Goal: Task Accomplishment & Management: Complete application form

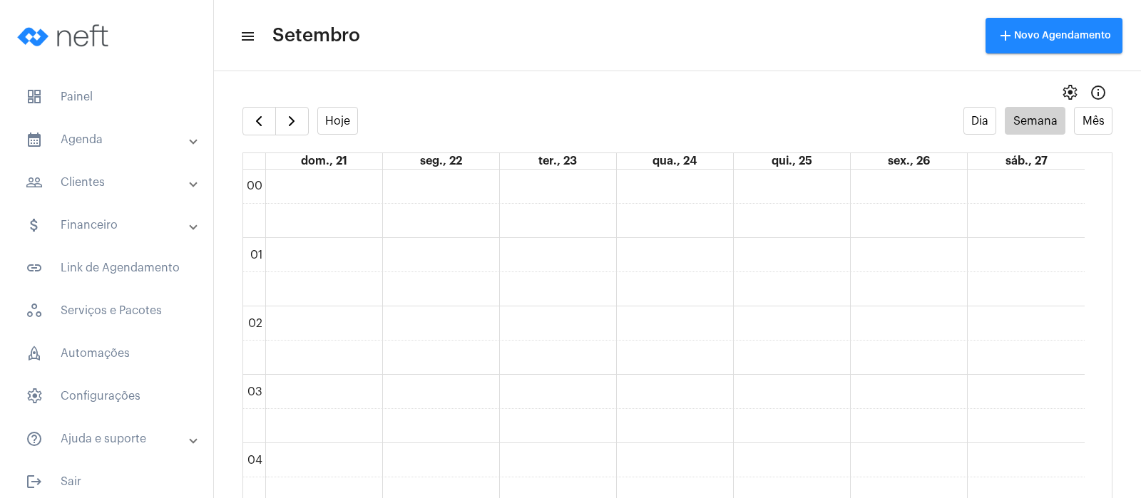
scroll to position [679, 0]
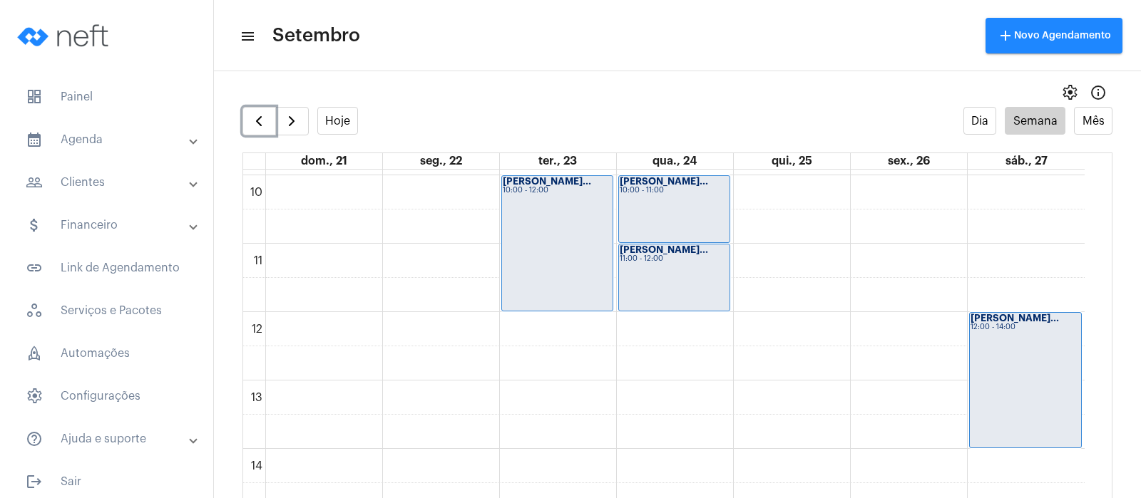
drag, startPoint x: 259, startPoint y: 112, endPoint x: 491, endPoint y: 197, distance: 247.4
click at [259, 113] on span "button" at bounding box center [258, 121] width 17 height 17
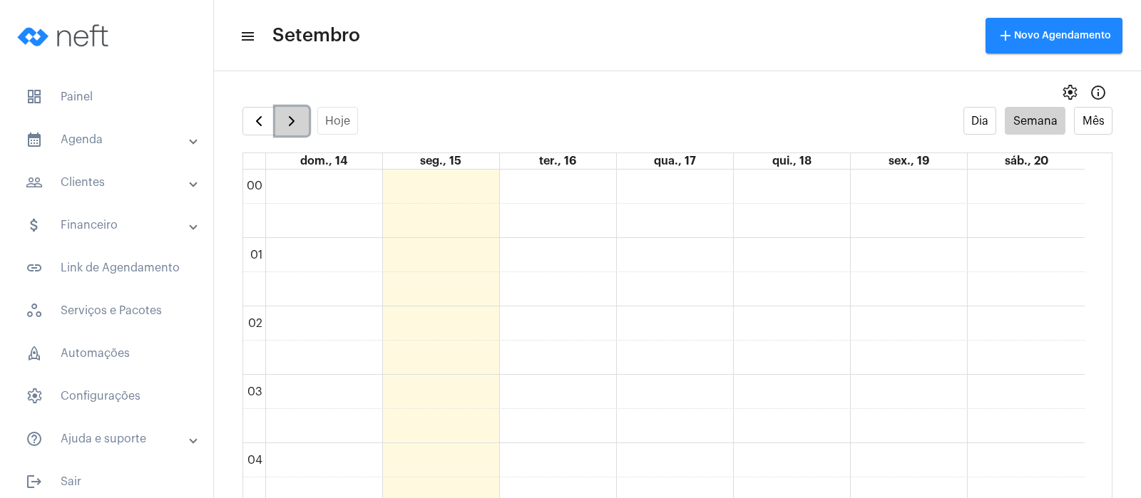
click at [289, 128] on span "button" at bounding box center [291, 121] width 17 height 17
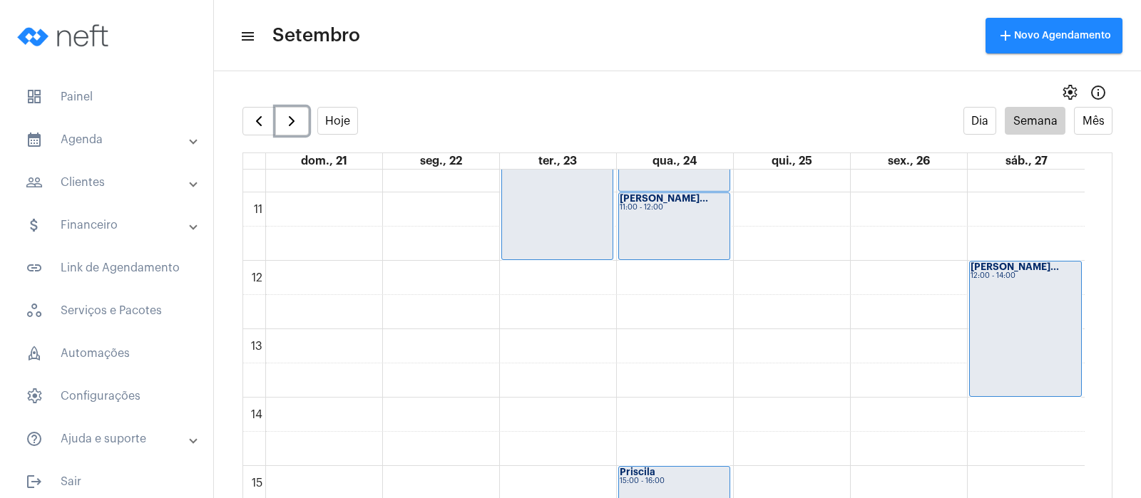
scroll to position [590, 0]
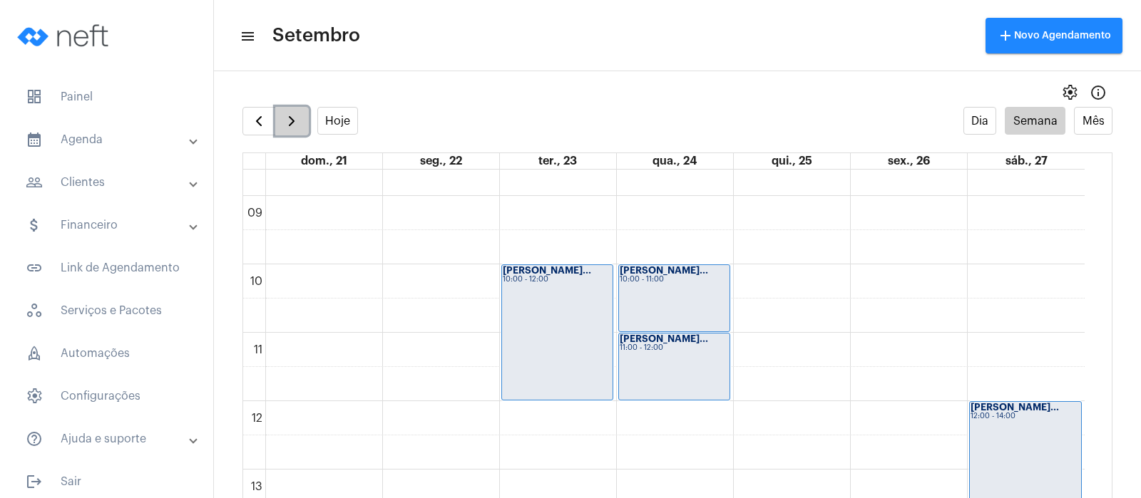
click at [282, 124] on button "button" at bounding box center [292, 121] width 34 height 29
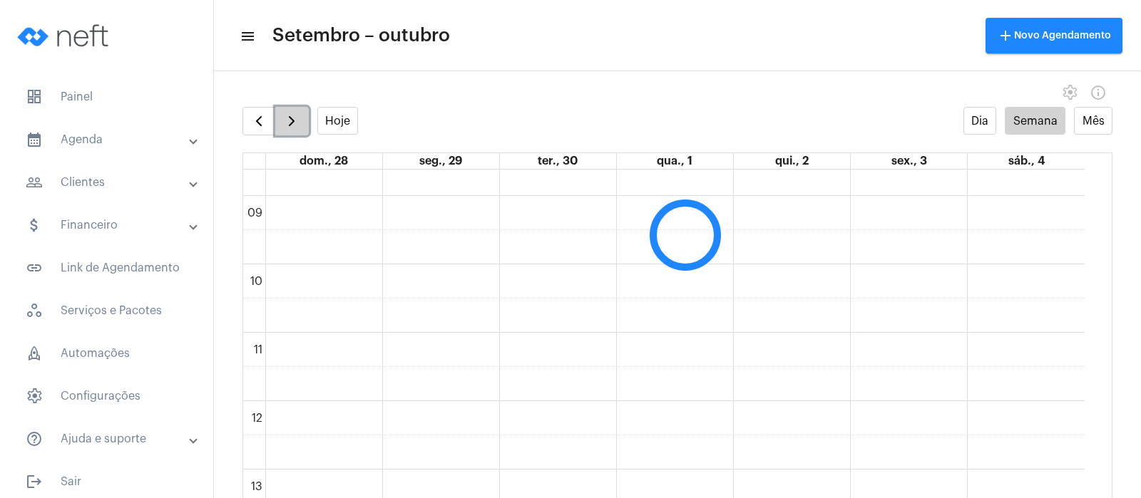
scroll to position [411, 0]
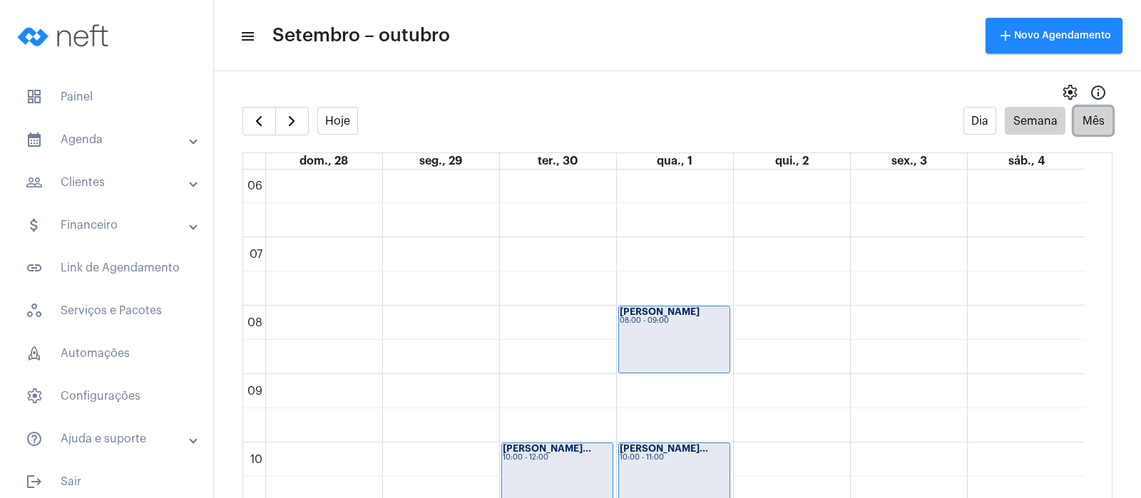
click at [1082, 113] on button "Mês" at bounding box center [1093, 121] width 38 height 28
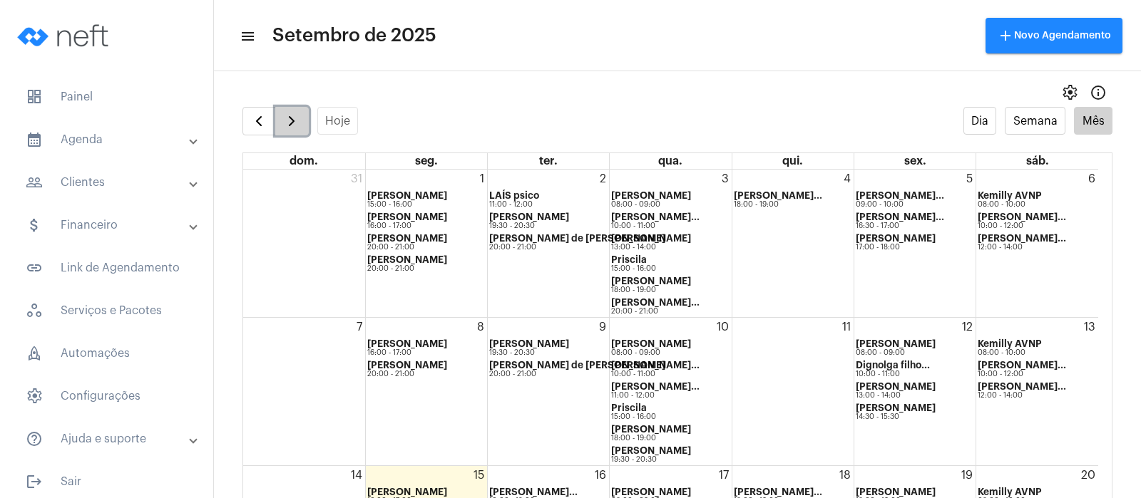
click at [290, 120] on span "button" at bounding box center [291, 121] width 17 height 17
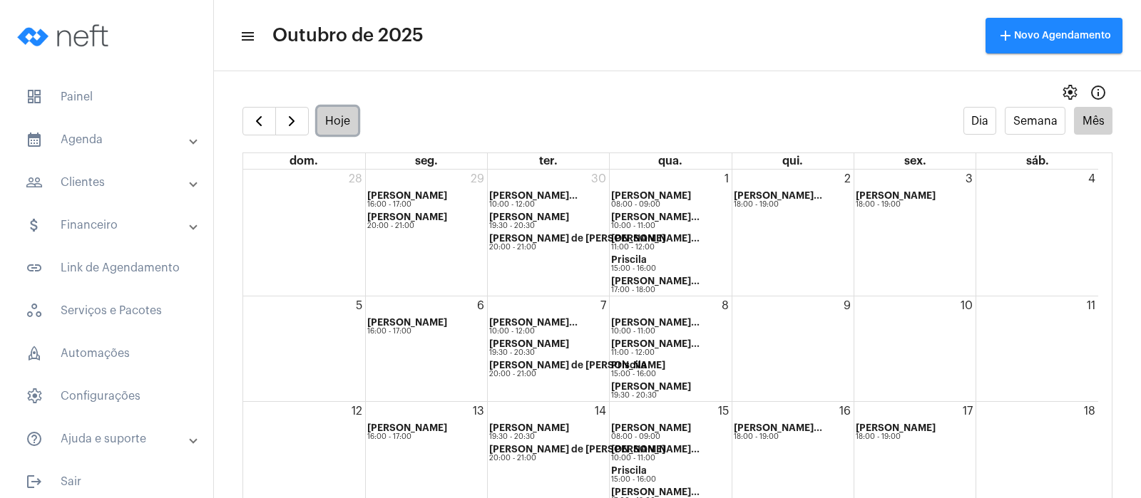
click at [357, 120] on button "Hoje" at bounding box center [337, 121] width 41 height 28
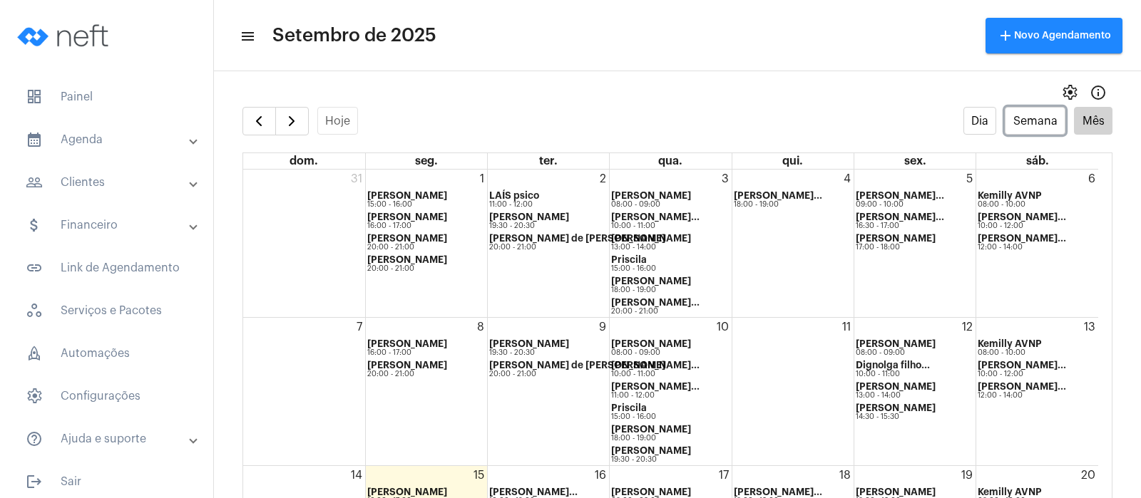
drag, startPoint x: 1008, startPoint y: 120, endPoint x: 669, endPoint y: 76, distance: 342.2
click at [1009, 118] on button "Semana" at bounding box center [1034, 121] width 61 height 28
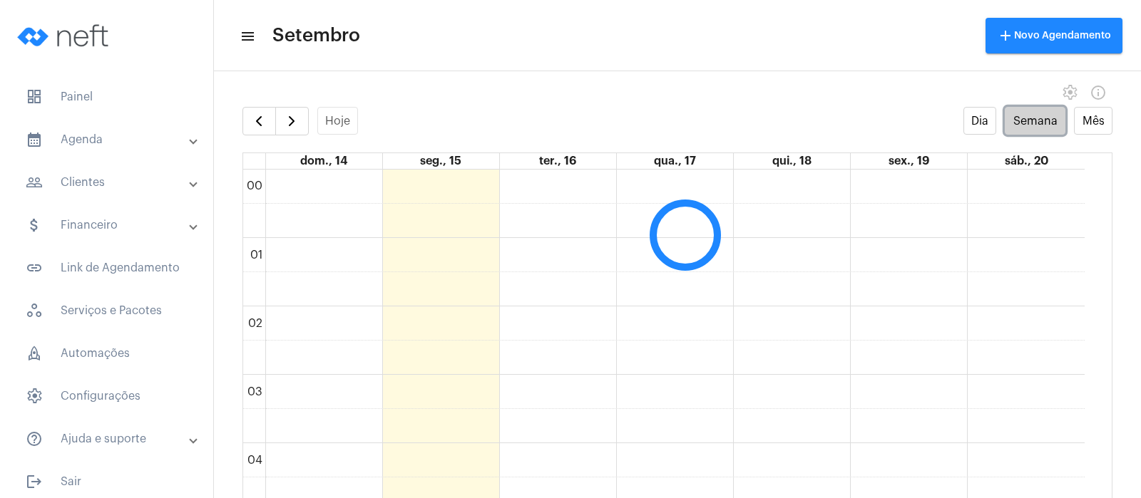
scroll to position [411, 0]
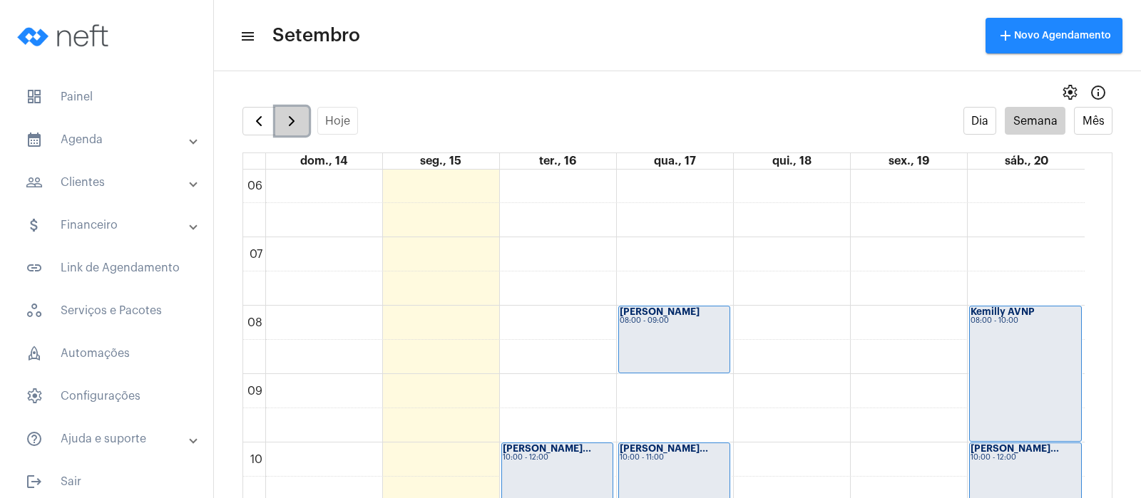
click at [300, 123] on span "button" at bounding box center [291, 121] width 17 height 17
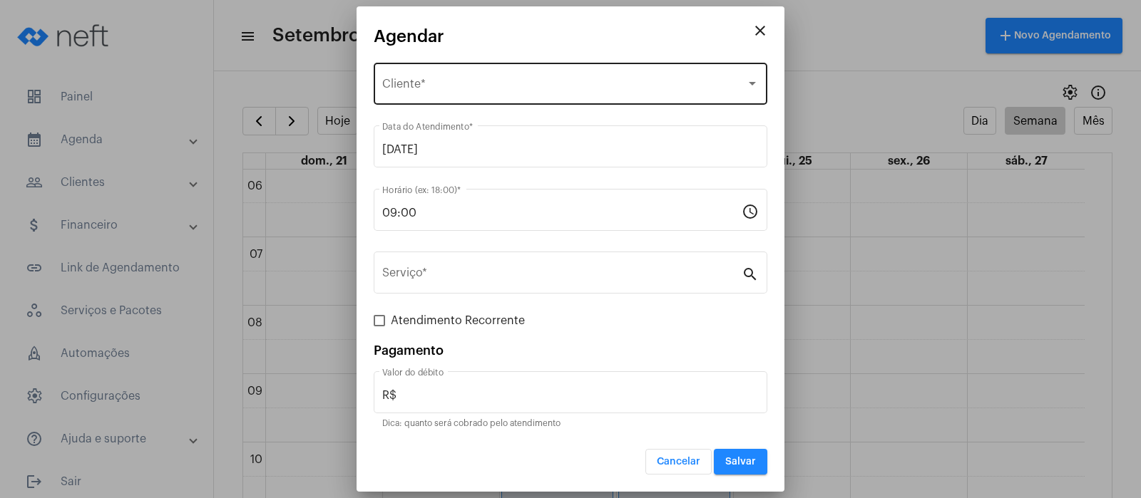
click at [452, 71] on div "Selecione o Cliente Cliente *" at bounding box center [570, 82] width 376 height 45
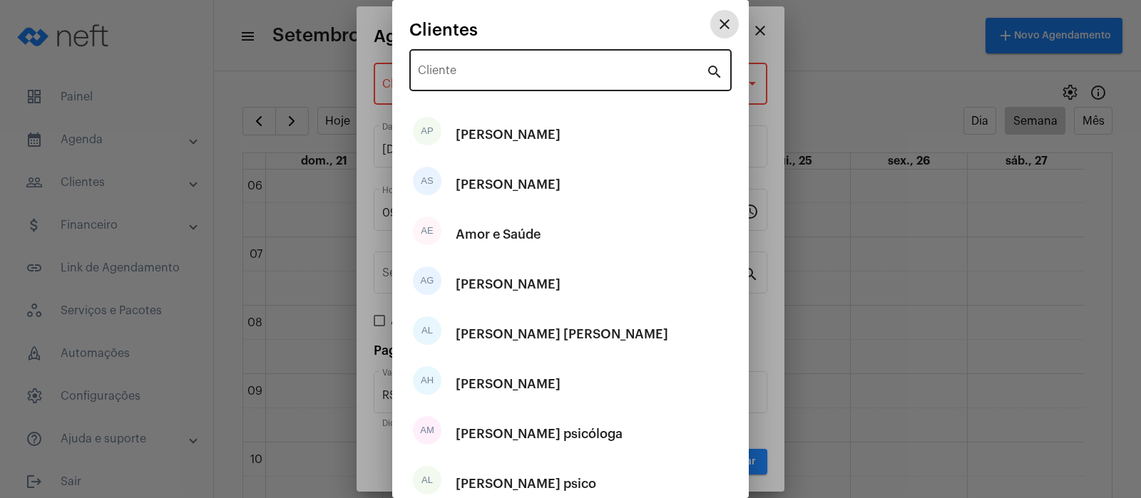
click at [458, 76] on input "Cliente" at bounding box center [562, 73] width 288 height 13
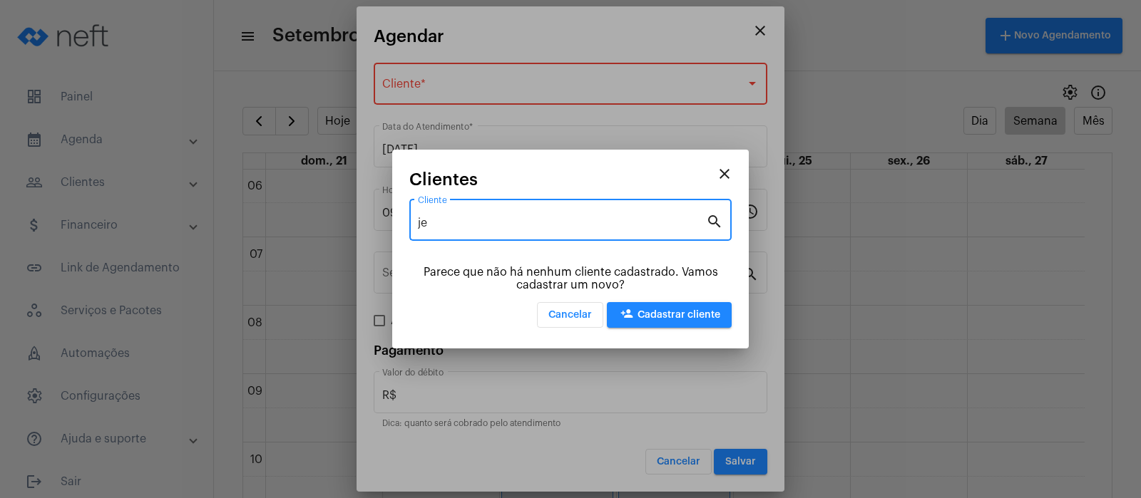
type input "je"
click at [675, 313] on span "person_add Cadastrar cliente" at bounding box center [669, 315] width 102 height 10
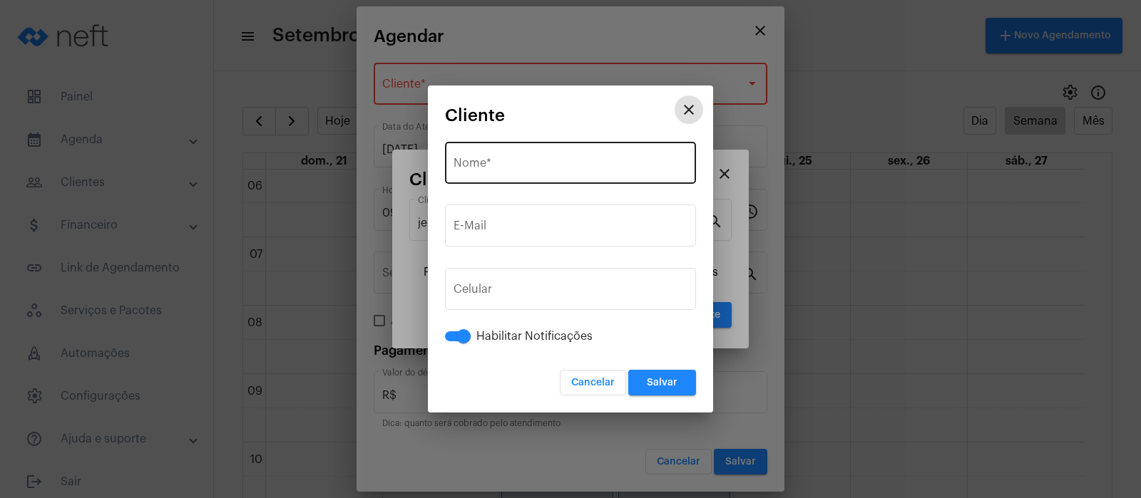
click at [476, 163] on input "Nome *" at bounding box center [570, 166] width 234 height 13
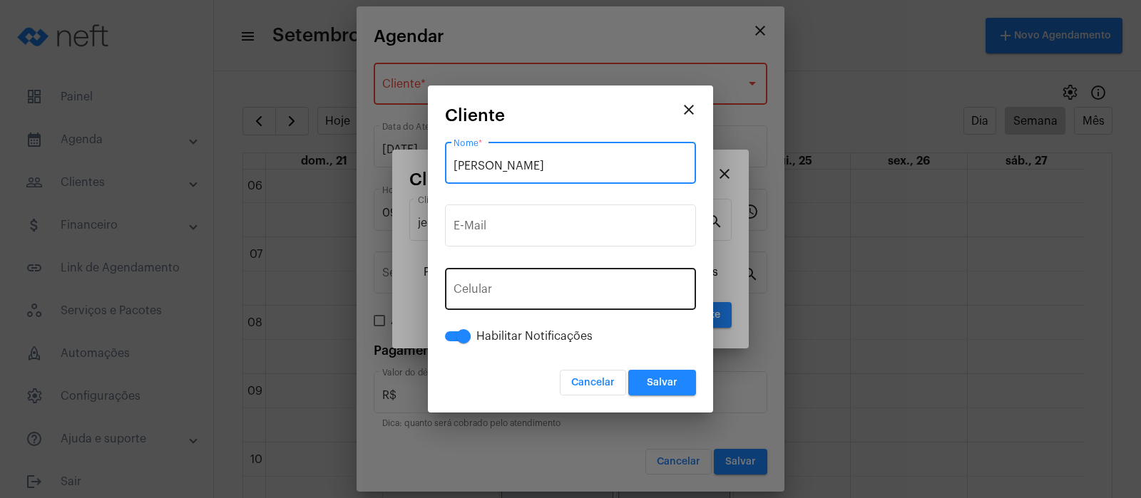
type input "[PERSON_NAME]"
click at [508, 272] on div "+55 Celular" at bounding box center [570, 287] width 234 height 45
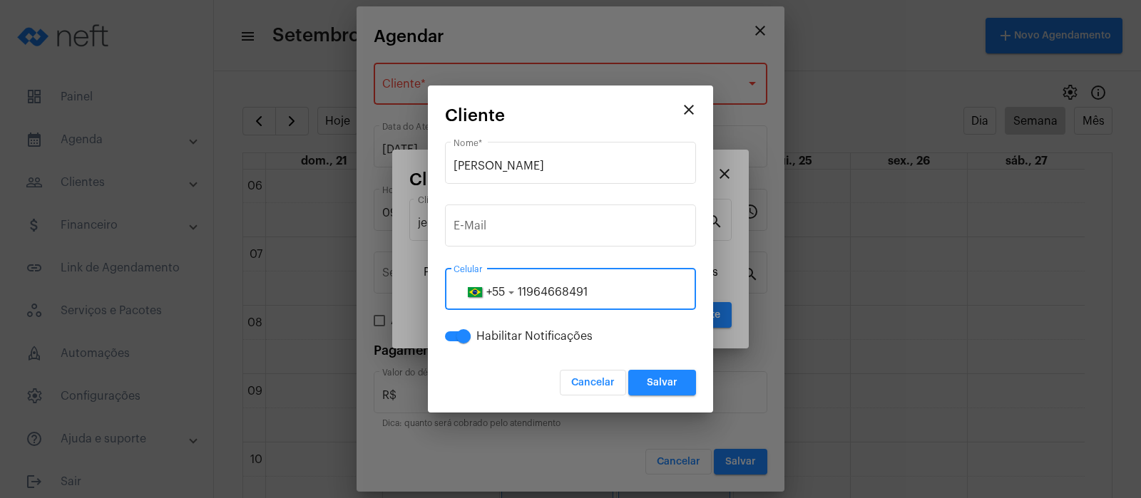
type input "11964668491"
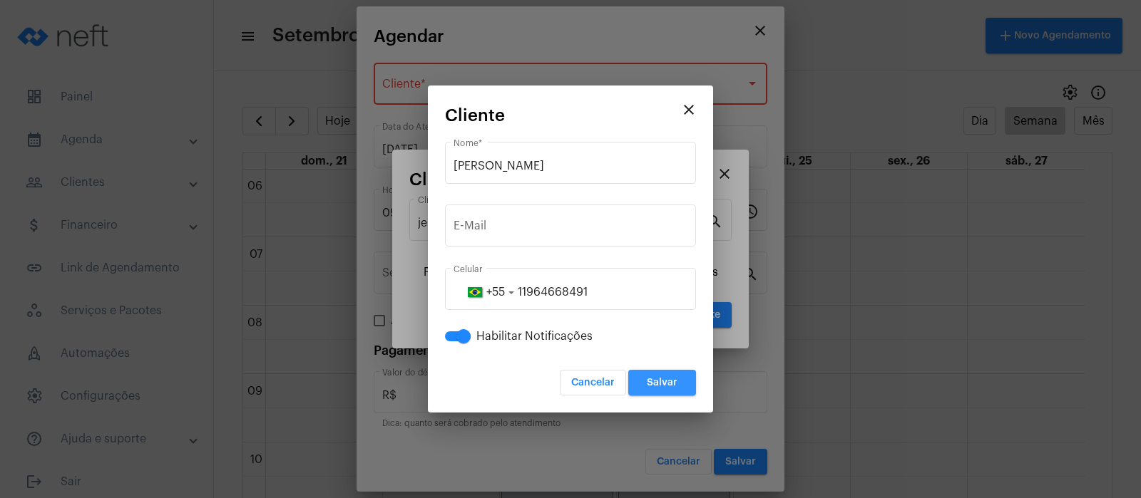
click at [681, 379] on button "Salvar" at bounding box center [662, 383] width 68 height 26
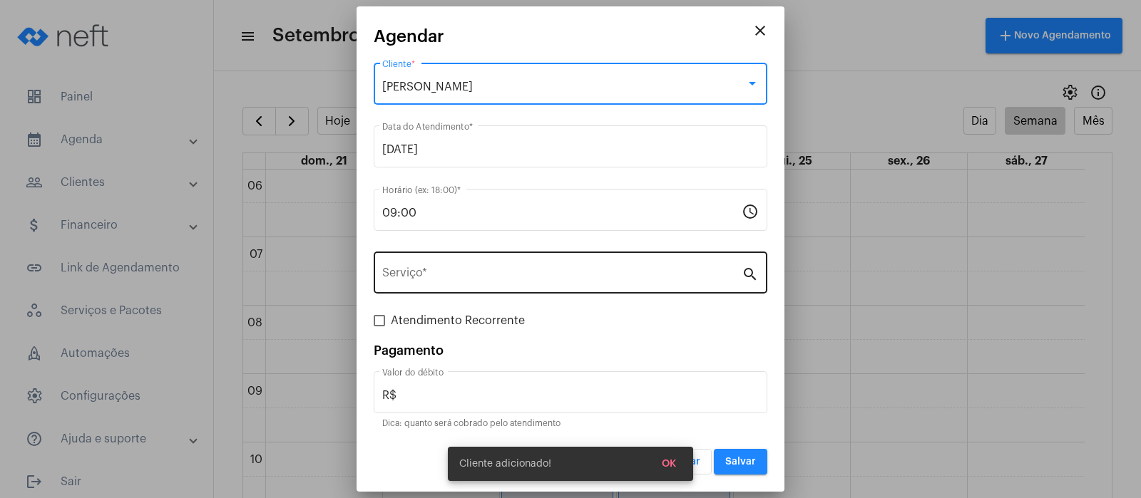
click at [426, 276] on input "Serviço *" at bounding box center [561, 275] width 359 height 13
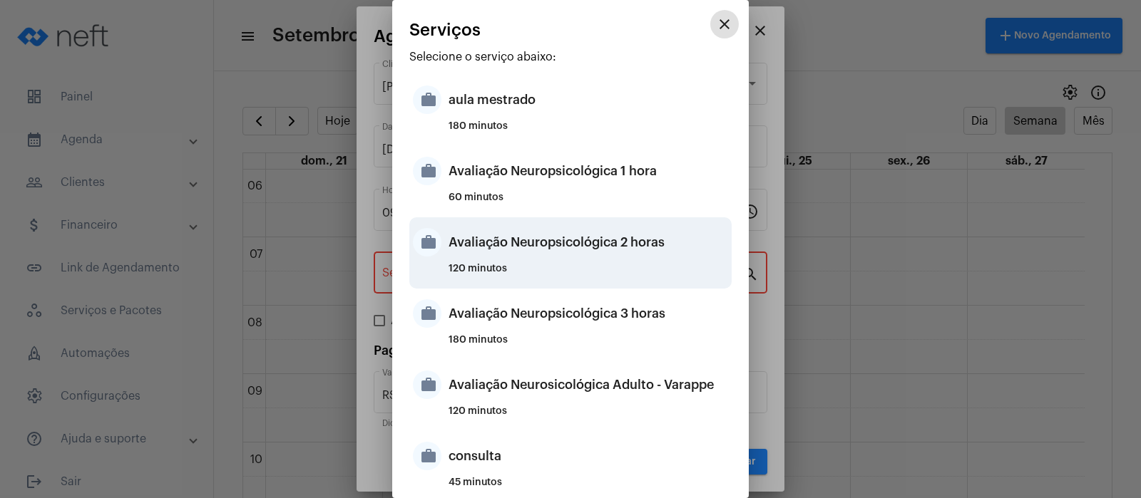
click at [505, 242] on div "Avaliação Neuropsicológica 2 horas" at bounding box center [587, 242] width 279 height 43
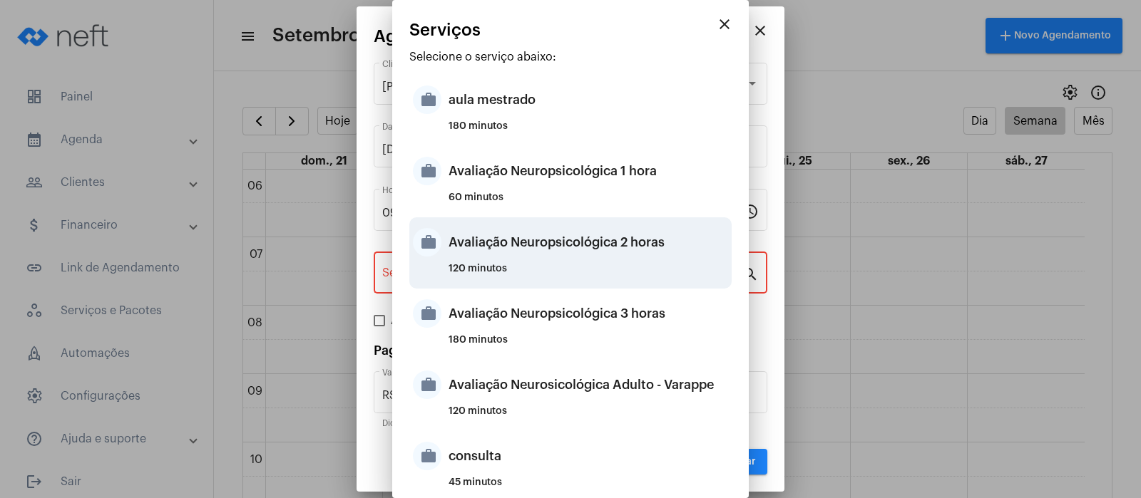
type input "Avaliação Neuropsicológica 2 horas"
type input "R$ 2 800"
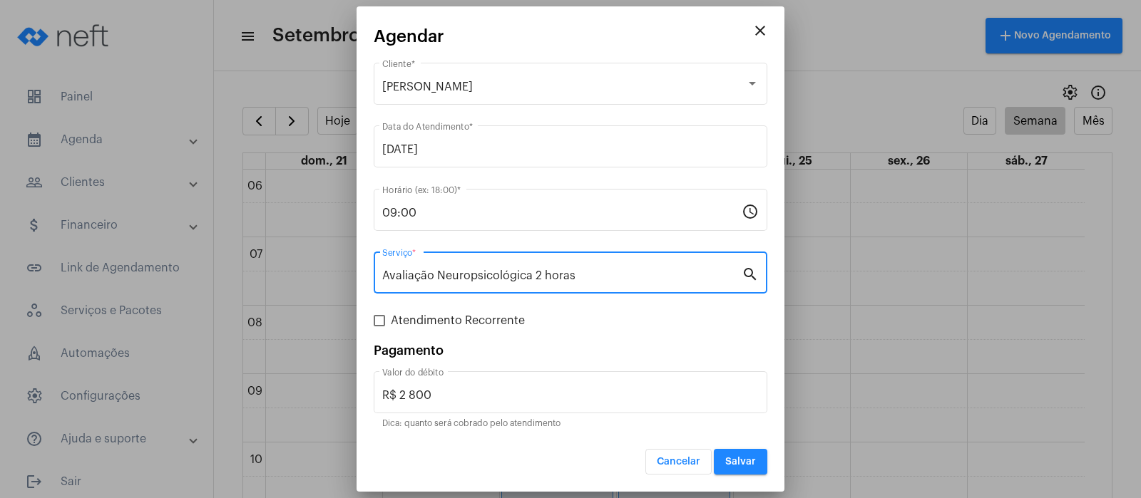
click at [728, 452] on button "Salvar" at bounding box center [740, 462] width 53 height 26
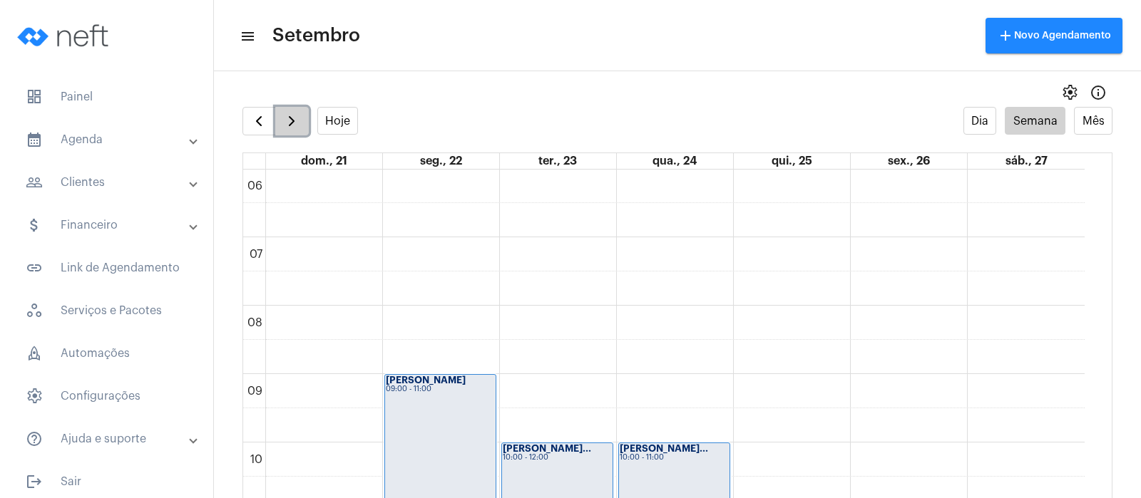
click at [298, 119] on span "button" at bounding box center [291, 121] width 17 height 17
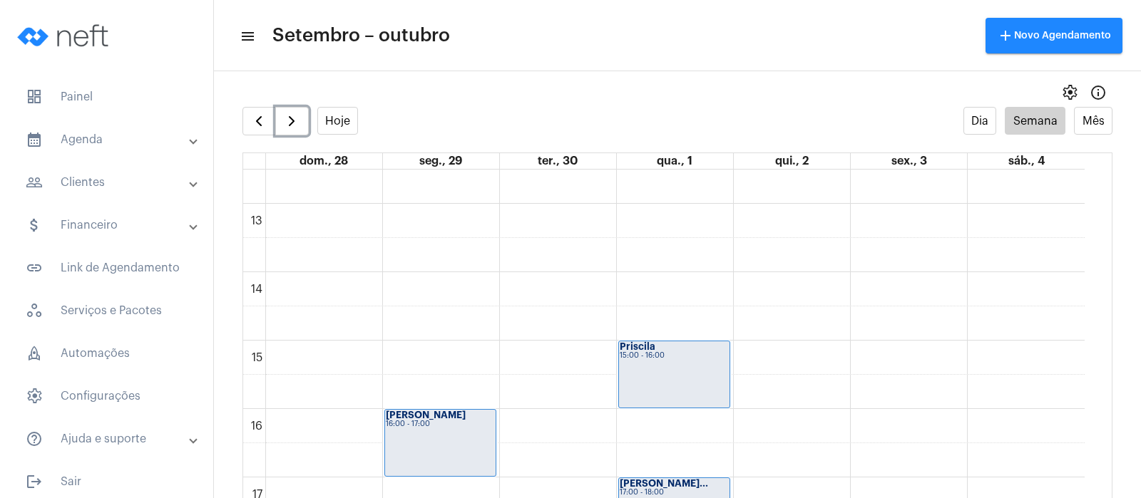
scroll to position [1035, 0]
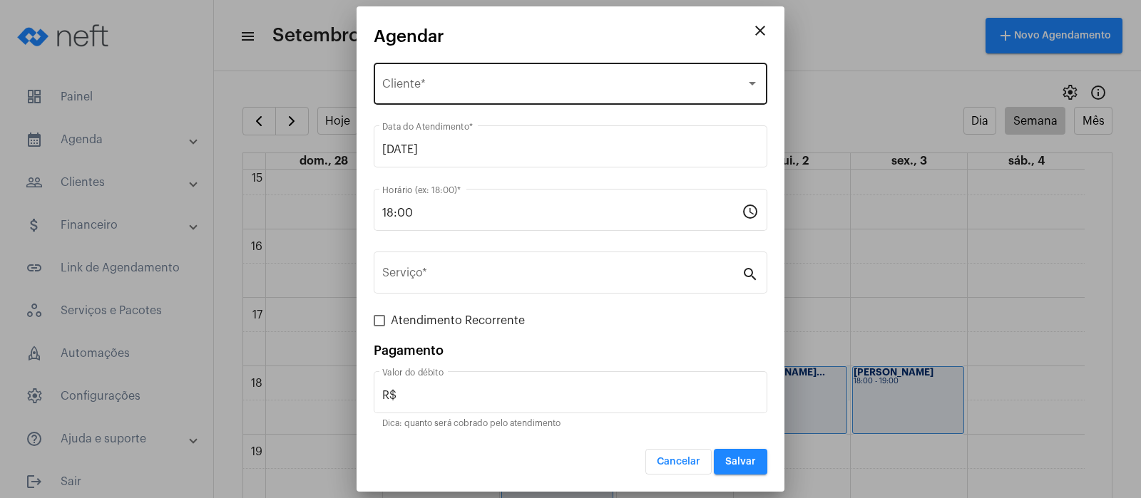
click at [422, 81] on div "Selecione o Cliente" at bounding box center [564, 87] width 364 height 13
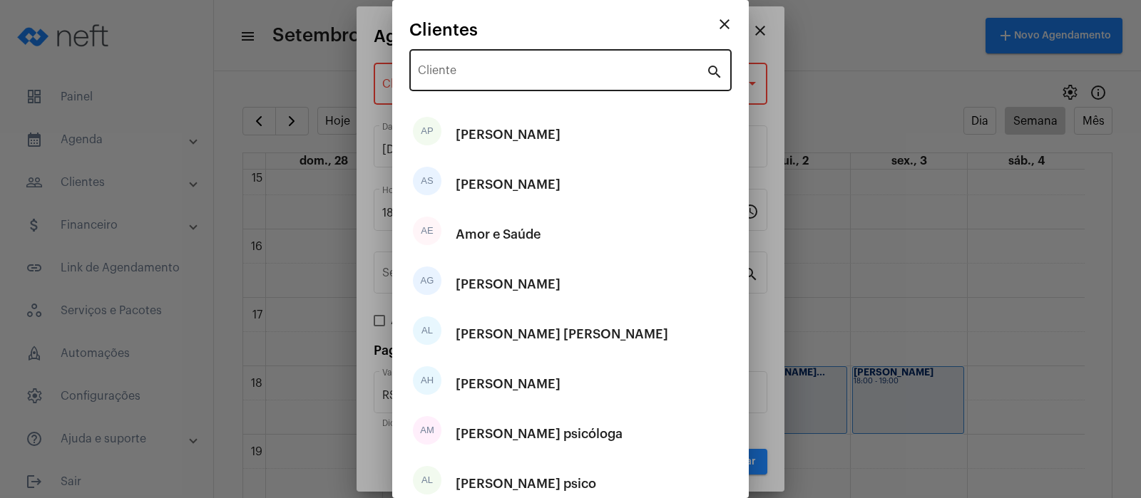
click at [427, 62] on div "Cliente" at bounding box center [562, 68] width 288 height 45
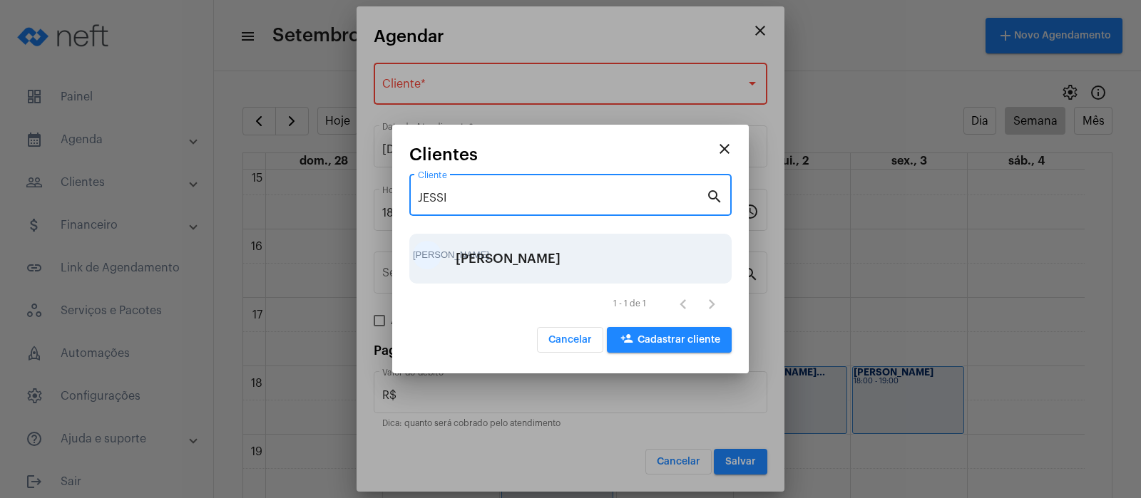
type input "JESSI"
click at [473, 260] on div "[PERSON_NAME]" at bounding box center [508, 258] width 105 height 43
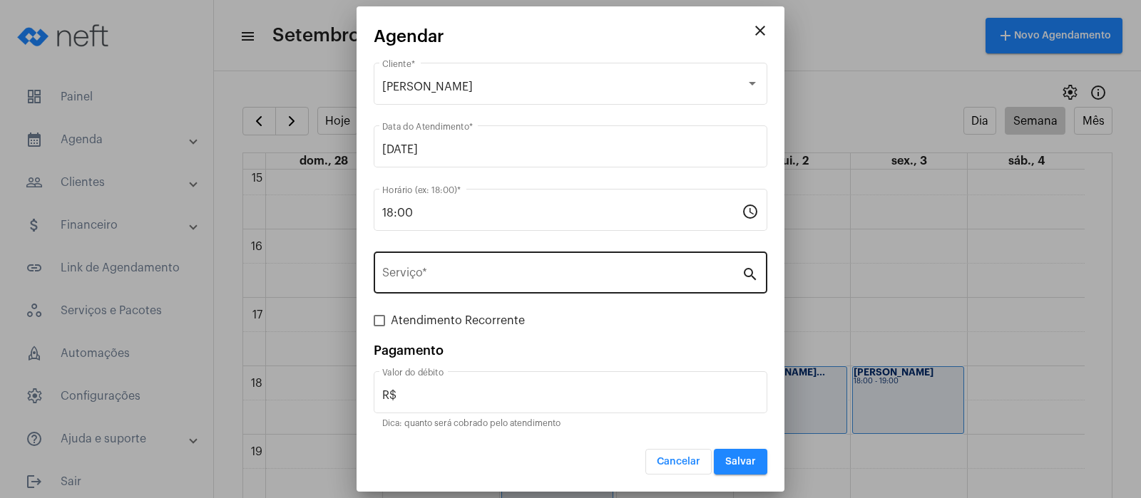
click at [620, 266] on div "Serviço *" at bounding box center [561, 271] width 359 height 45
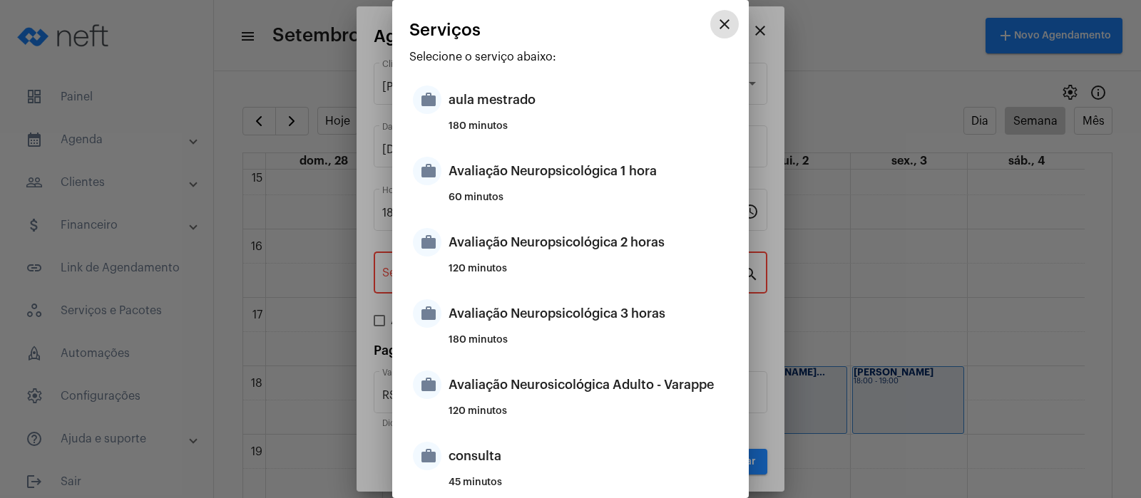
click at [716, 18] on mat-icon "close" at bounding box center [724, 24] width 17 height 17
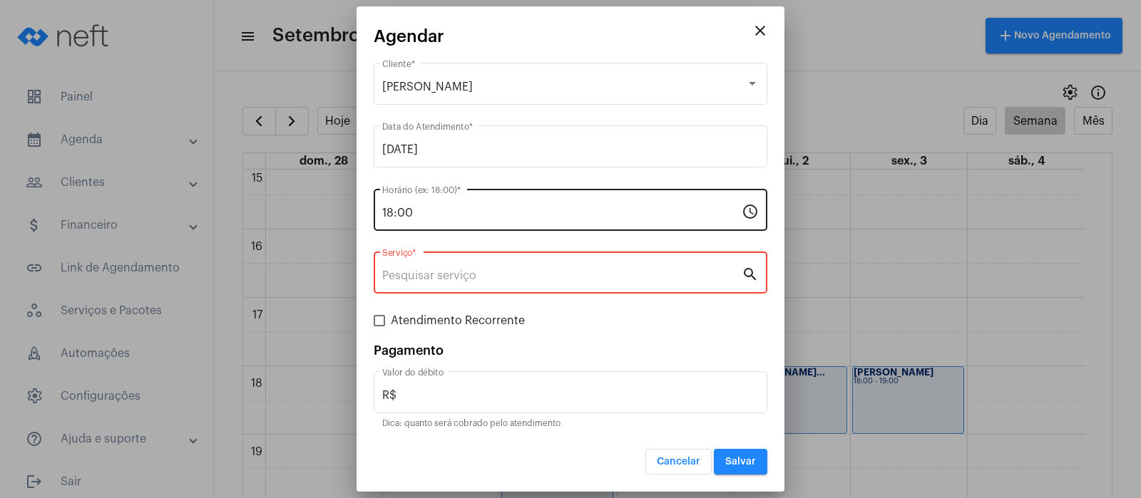
click at [420, 214] on input "18:00" at bounding box center [561, 213] width 359 height 13
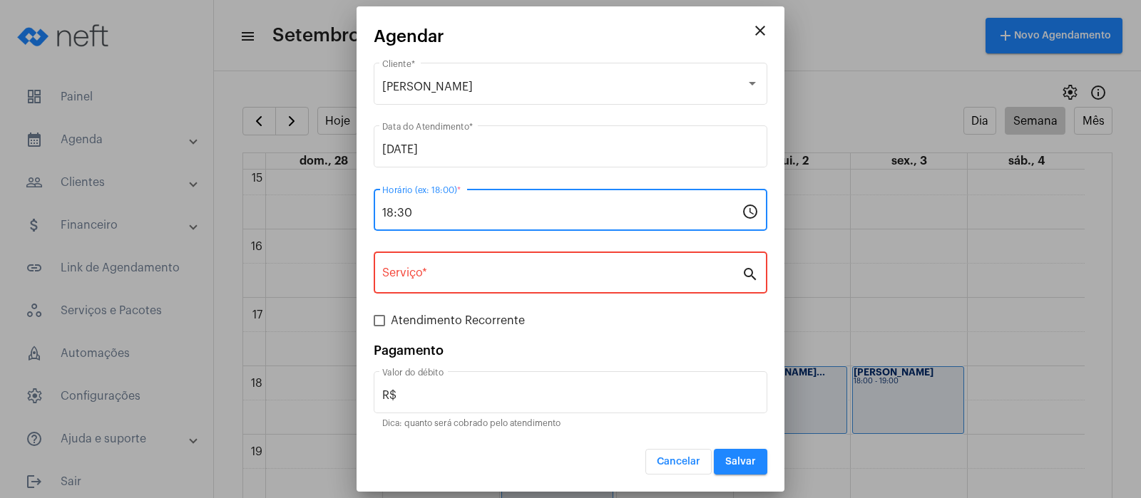
type input "18:30"
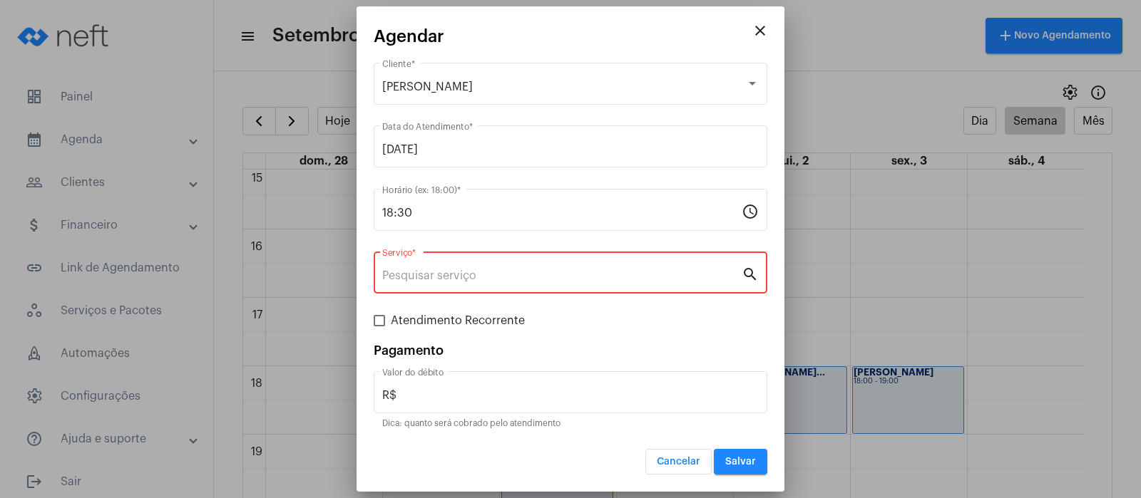
click at [401, 272] on input "Serviço *" at bounding box center [561, 275] width 359 height 13
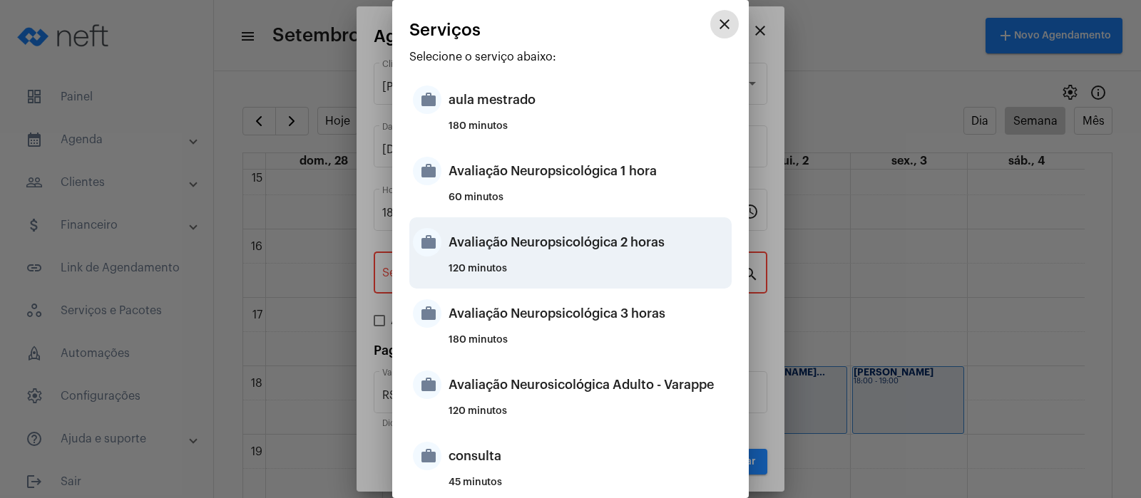
click at [582, 258] on div "Avaliação Neuropsicológica 2 horas" at bounding box center [587, 242] width 279 height 43
type input "Avaliação Neuropsicológica 2 horas"
type input "R$ 2 800"
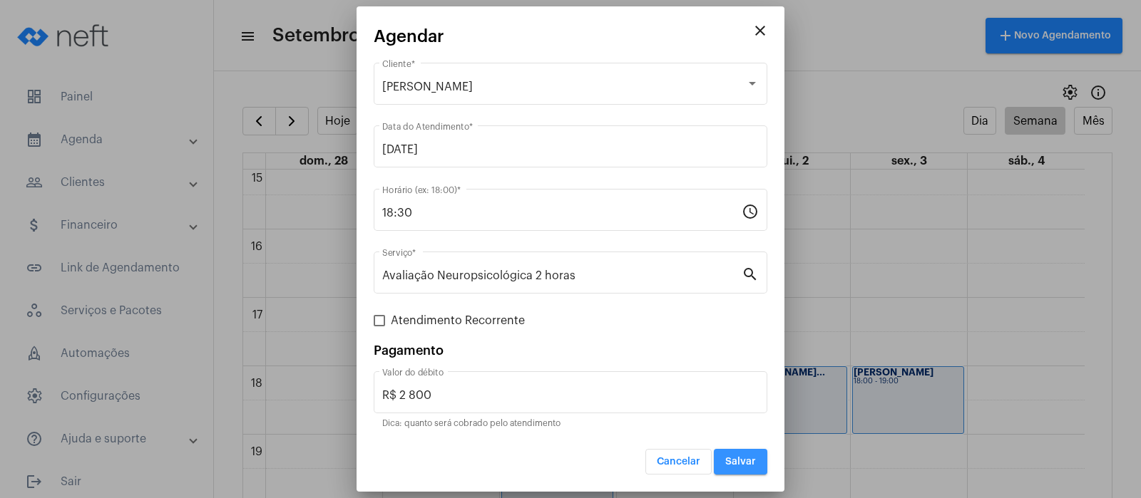
click at [744, 462] on span "Salvar" at bounding box center [740, 462] width 31 height 10
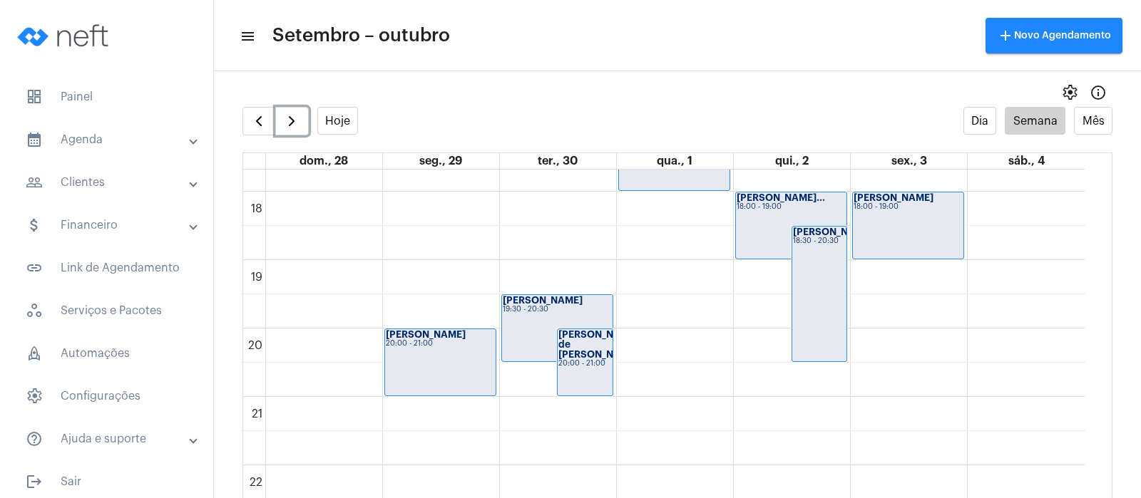
scroll to position [1213, 0]
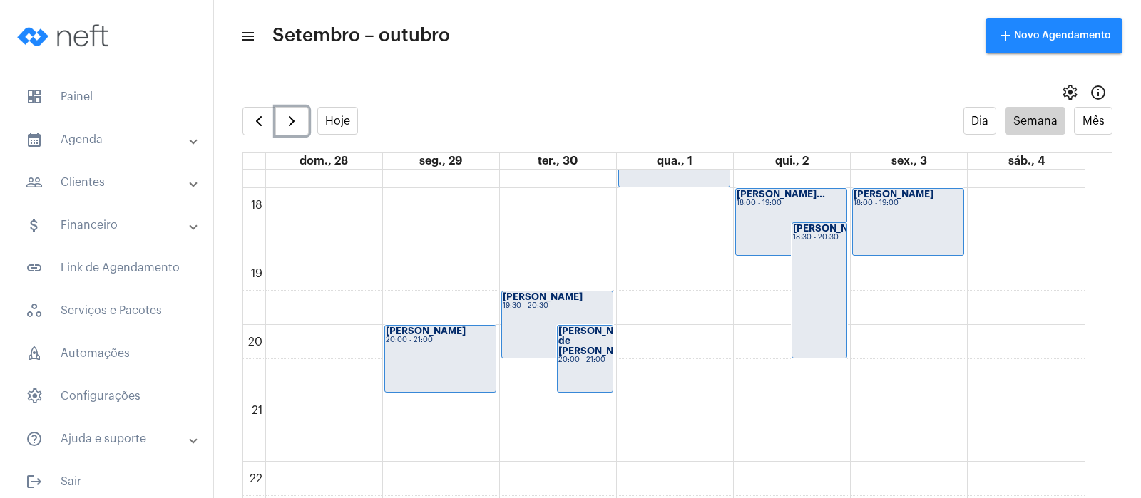
click at [796, 320] on div "[PERSON_NAME] 18:30 - 20:30" at bounding box center [819, 290] width 55 height 135
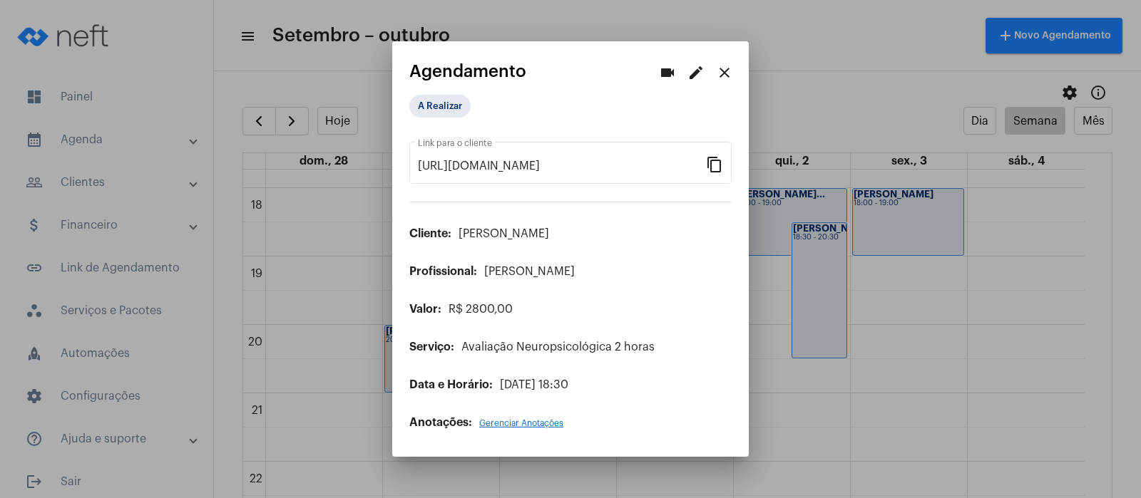
click at [729, 62] on button "close" at bounding box center [724, 72] width 29 height 29
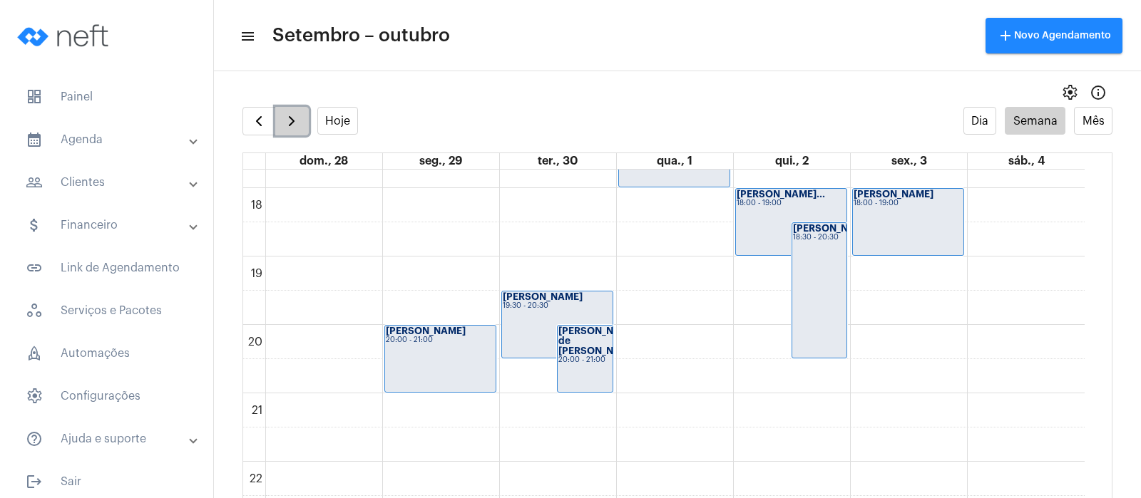
click at [294, 120] on span "button" at bounding box center [291, 121] width 17 height 17
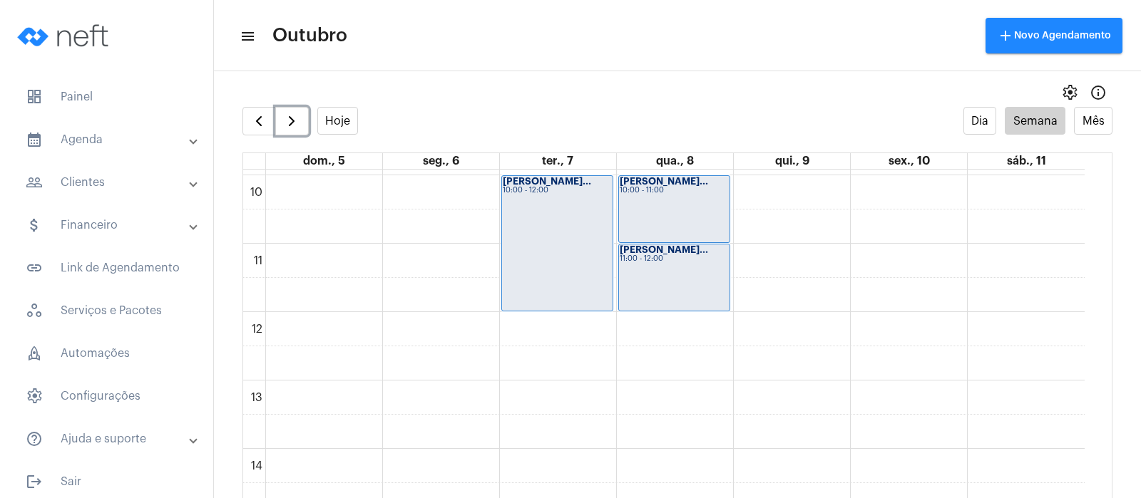
scroll to position [1124, 0]
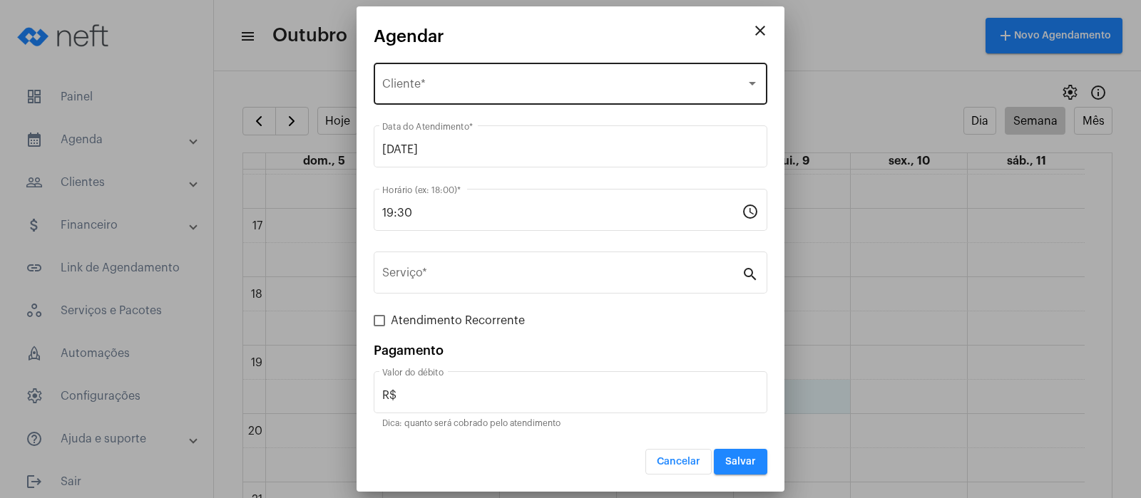
click at [538, 81] on div "Selecione o Cliente" at bounding box center [564, 87] width 364 height 13
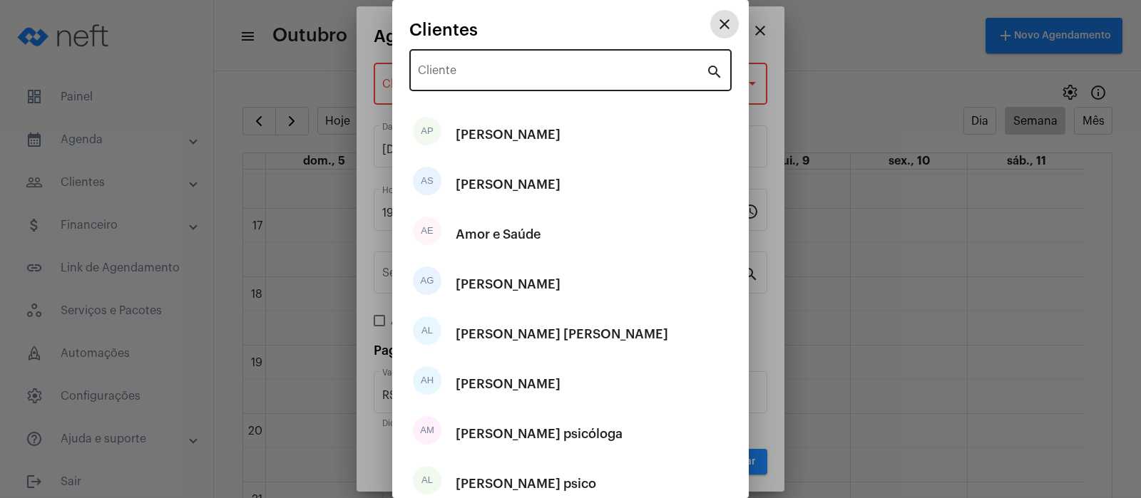
click at [542, 80] on div "Cliente" at bounding box center [562, 68] width 288 height 45
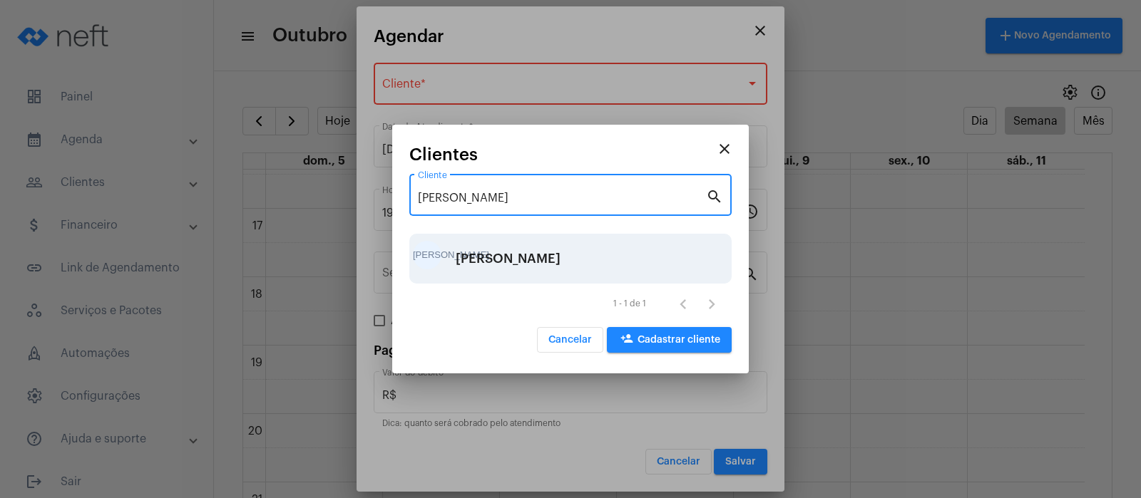
type input "[PERSON_NAME]"
click at [493, 256] on div "[PERSON_NAME]" at bounding box center [508, 258] width 105 height 43
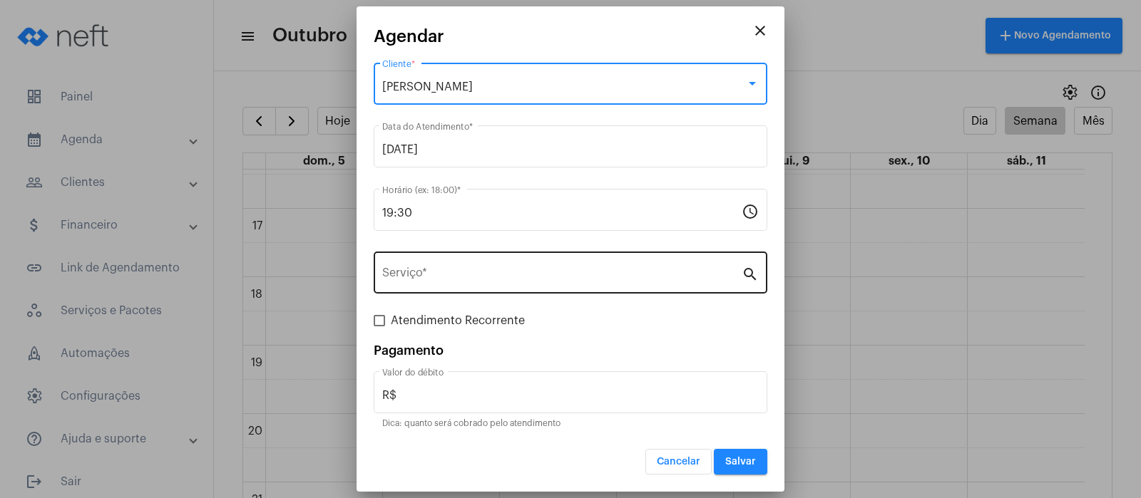
click at [479, 273] on input "Serviço *" at bounding box center [561, 275] width 359 height 13
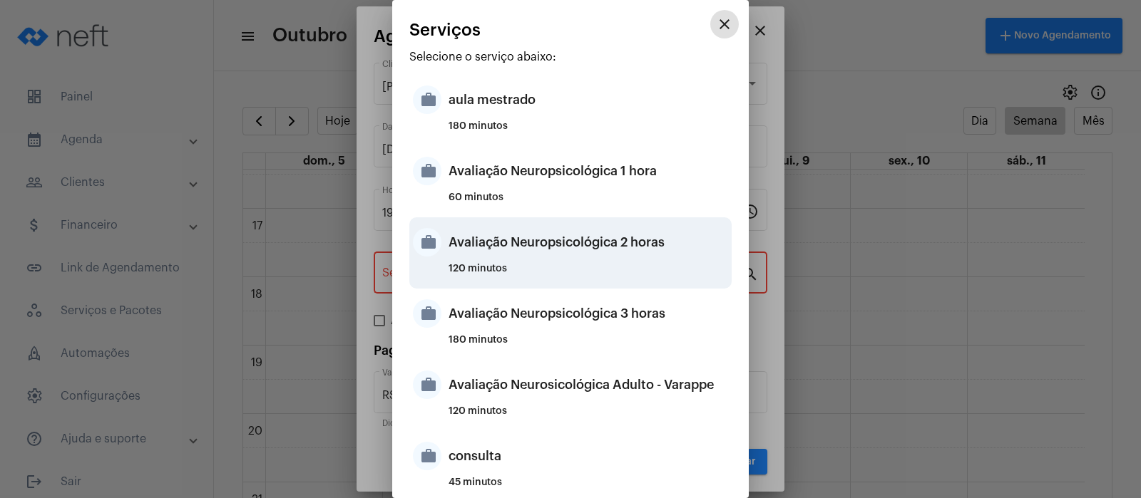
click at [478, 264] on div "120 minutos" at bounding box center [587, 274] width 279 height 21
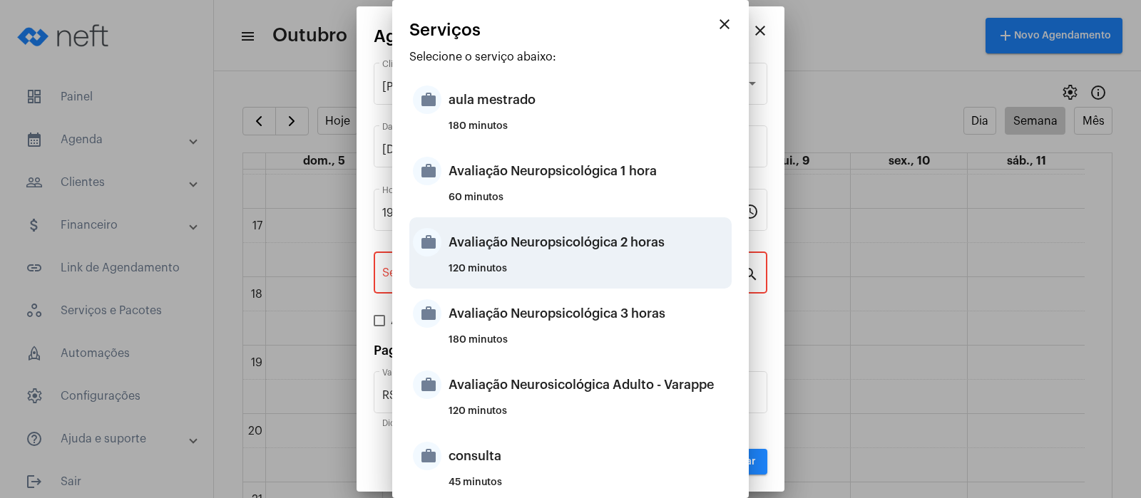
type input "Avaliação Neuropsicológica 2 horas"
type input "R$ 2 800"
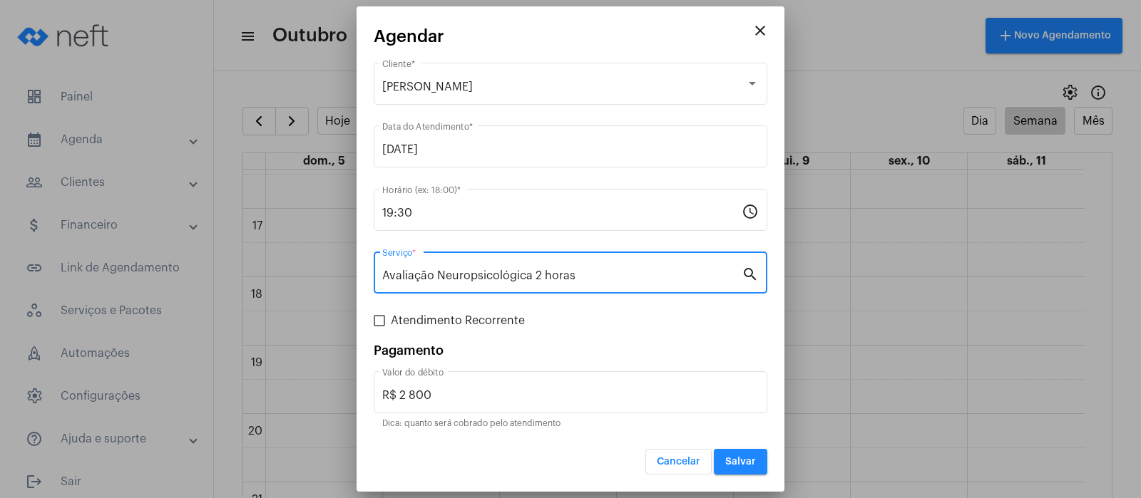
click at [375, 321] on span at bounding box center [379, 320] width 11 height 11
click at [379, 327] on input "Atendimento Recorrente" at bounding box center [379, 327] width 1 height 1
checkbox input "true"
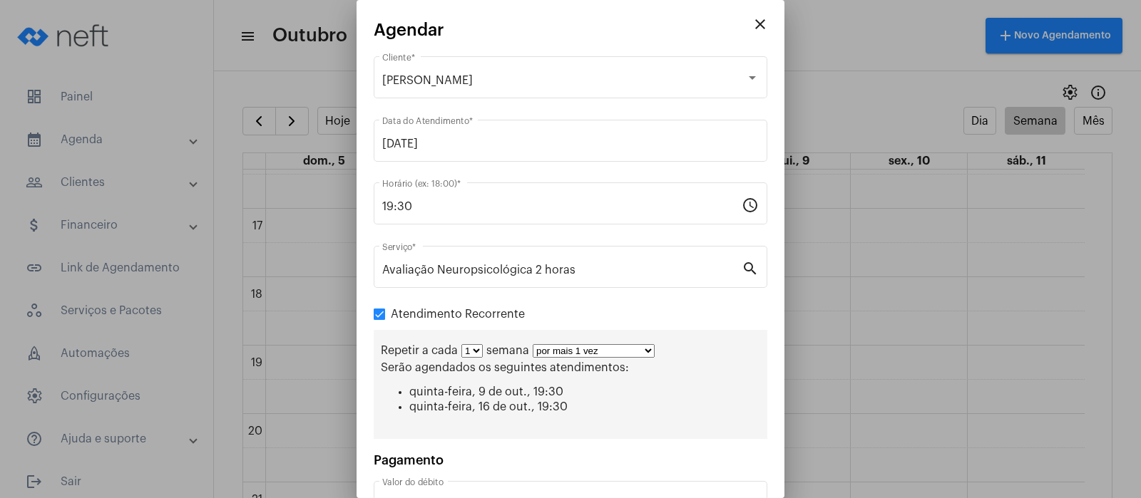
click at [648, 347] on select "por mais 1 vez por mais 2 vezes por mais 3 vezes por mais 4 vezes por mais 5 ve…" at bounding box center [594, 351] width 122 height 14
click at [533, 344] on select "por mais 1 vez por mais 2 vezes por mais 3 vezes por mais 4 vezes por mais 5 ve…" at bounding box center [594, 351] width 122 height 14
click at [654, 348] on select "por mais 1 vez por mais 2 vezes por mais 3 vezes por mais 4 vezes por mais 5 ve…" at bounding box center [594, 351] width 122 height 14
select select "0: 1"
click at [533, 344] on select "por mais 1 vez por mais 2 vezes por mais 3 vezes por mais 4 vezes por mais 5 ve…" at bounding box center [594, 351] width 122 height 14
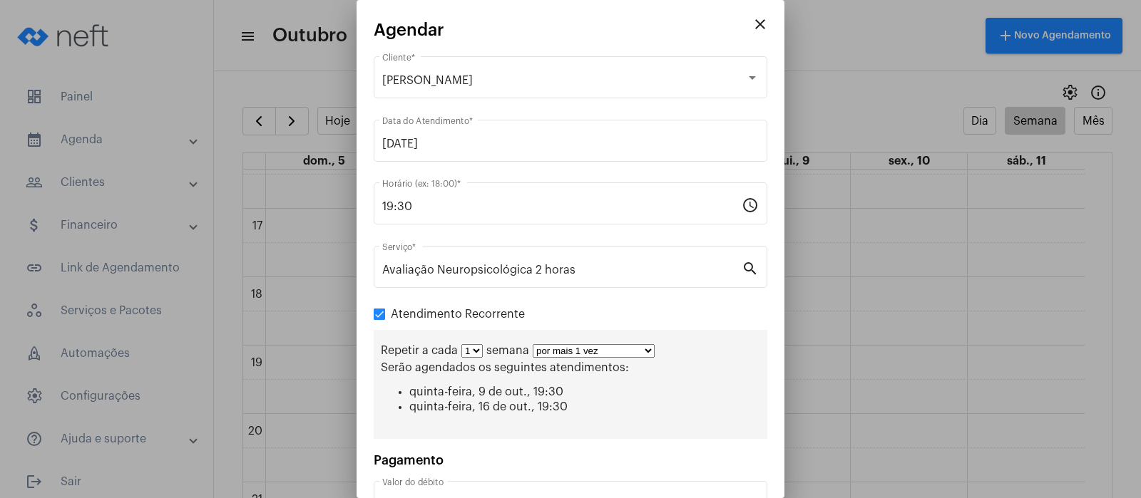
scroll to position [104, 0]
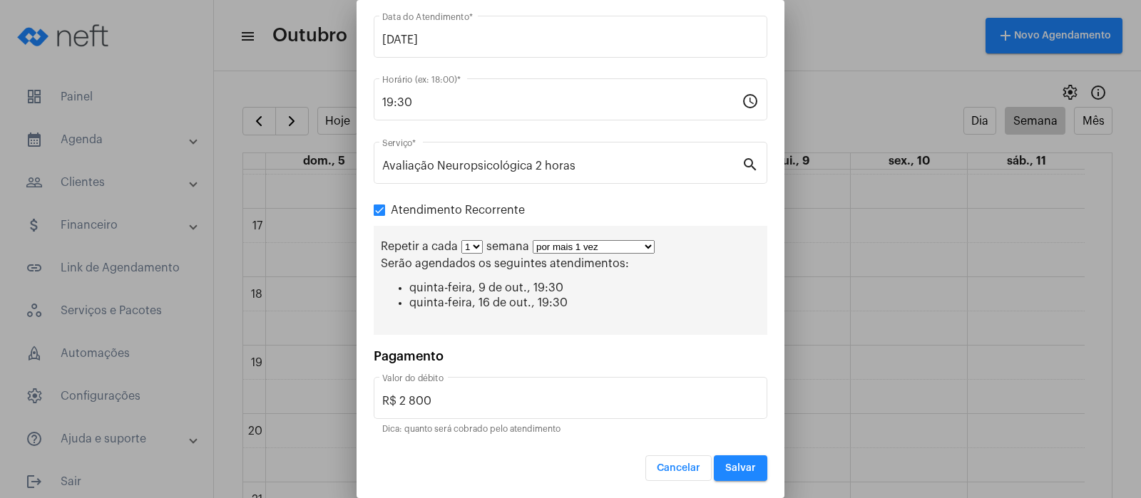
click at [725, 475] on button "Salvar" at bounding box center [740, 469] width 53 height 26
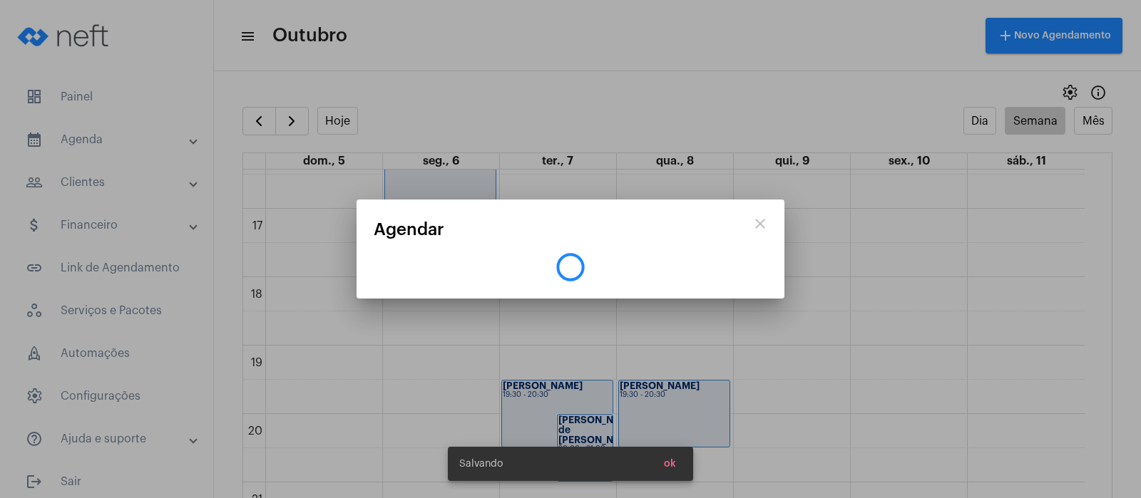
scroll to position [0, 0]
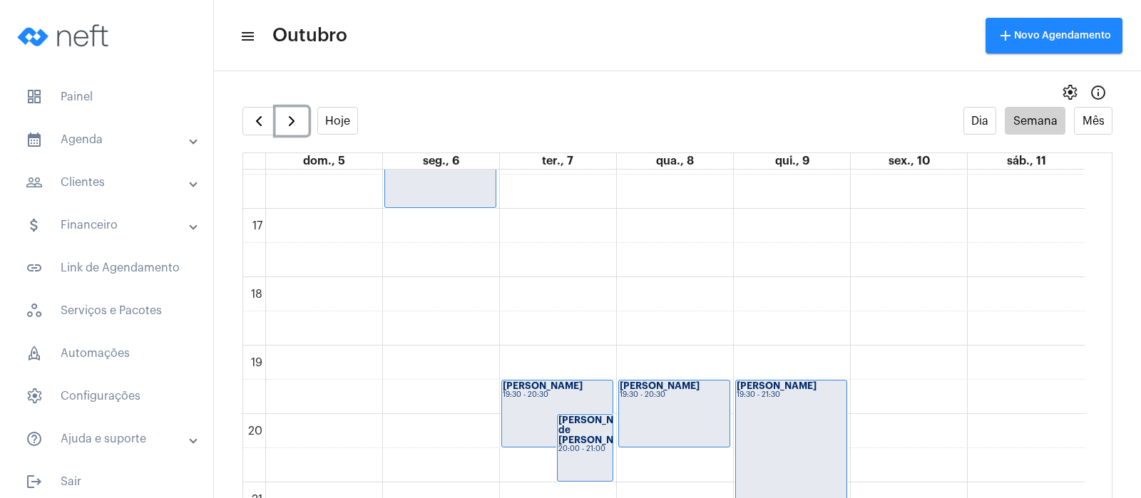
scroll to position [1286, 0]
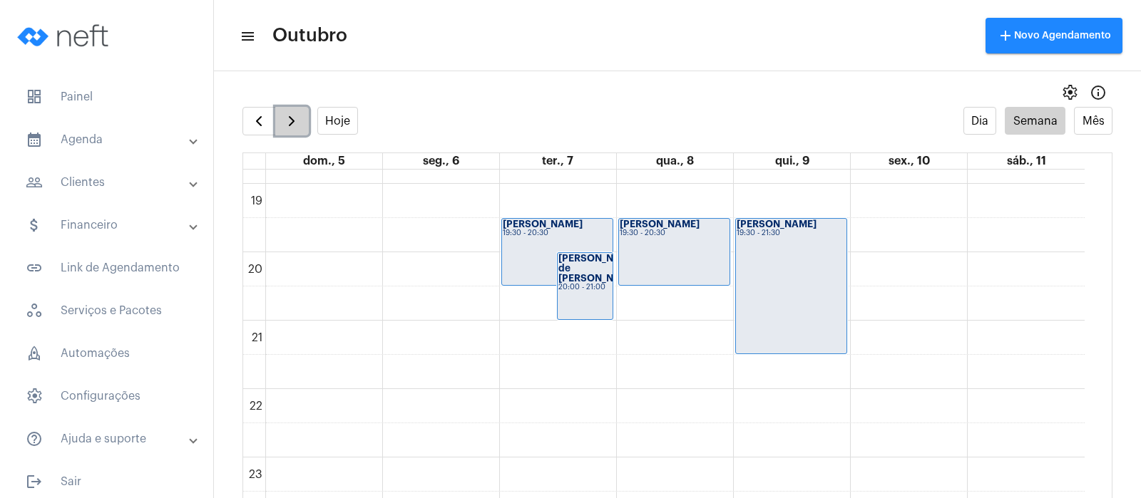
click at [284, 118] on span "button" at bounding box center [291, 121] width 17 height 17
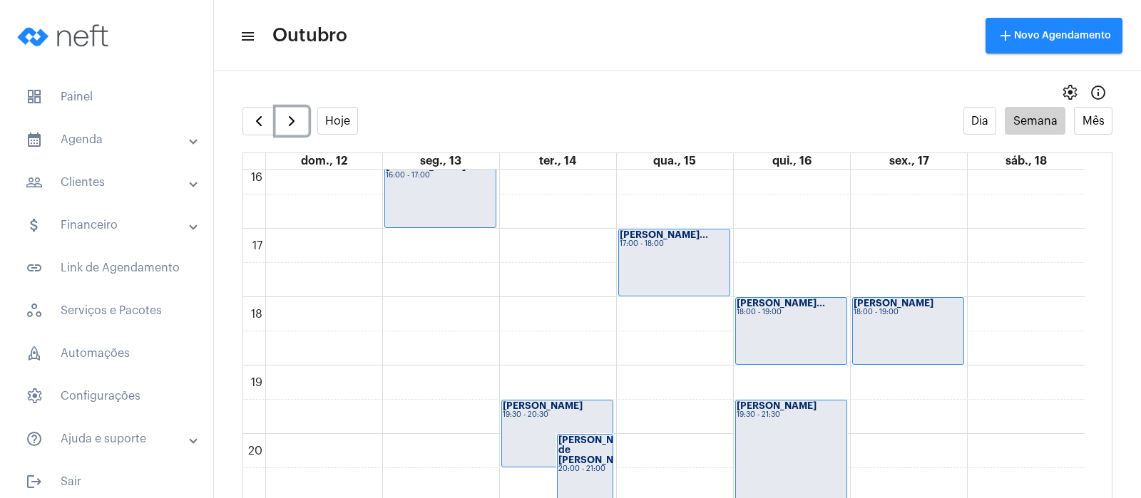
scroll to position [1213, 0]
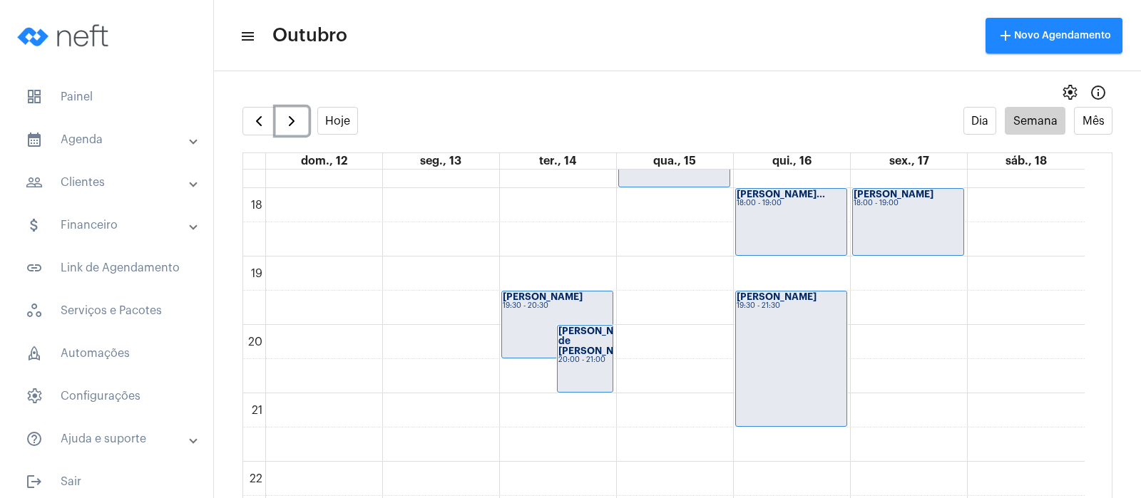
click at [771, 303] on div "19:30 - 21:30" at bounding box center [790, 306] width 109 height 8
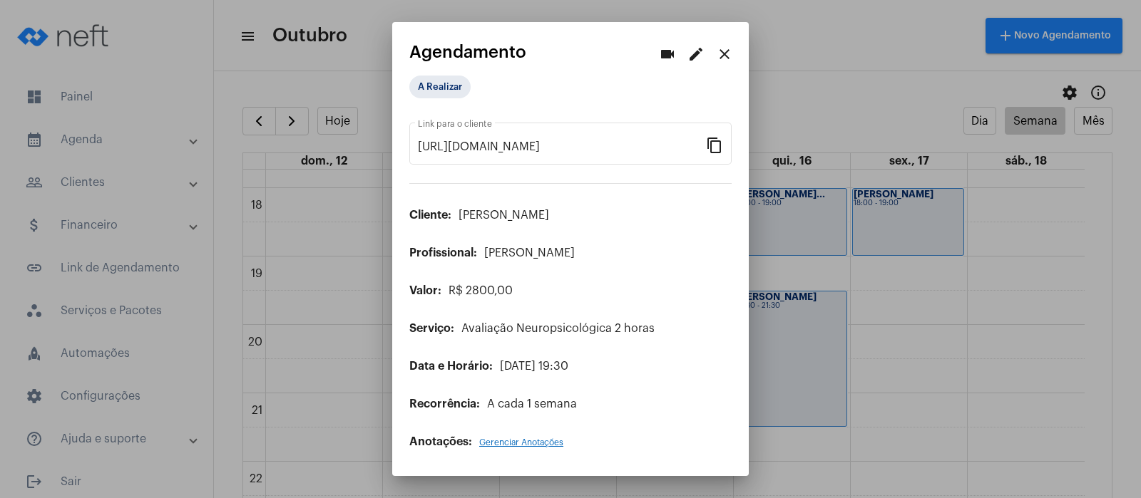
click at [692, 52] on mat-icon "edit" at bounding box center [695, 54] width 17 height 17
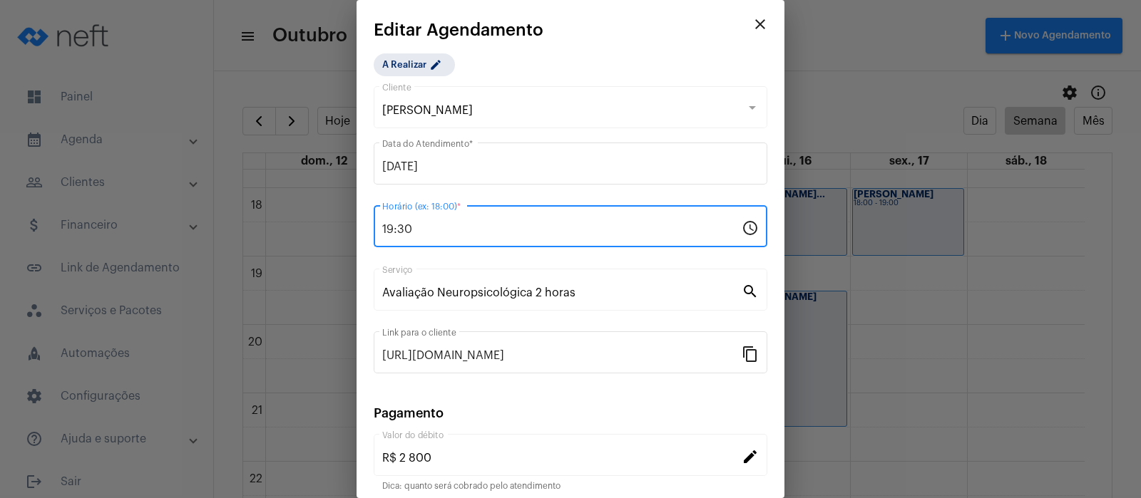
drag, startPoint x: 415, startPoint y: 227, endPoint x: 384, endPoint y: 237, distance: 33.1
click at [384, 237] on div "19:30 Horário (ex: 18:00) *" at bounding box center [561, 224] width 359 height 45
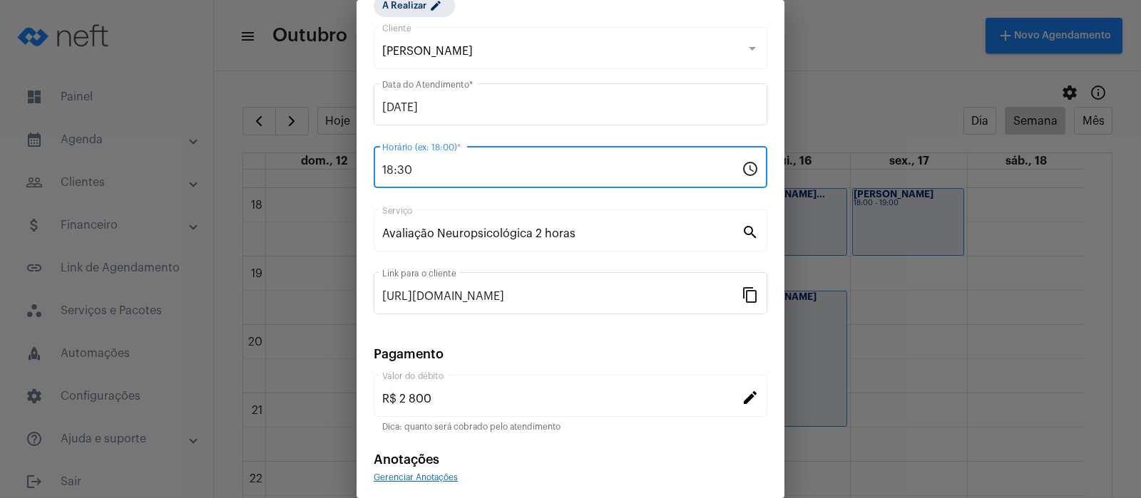
scroll to position [115, 0]
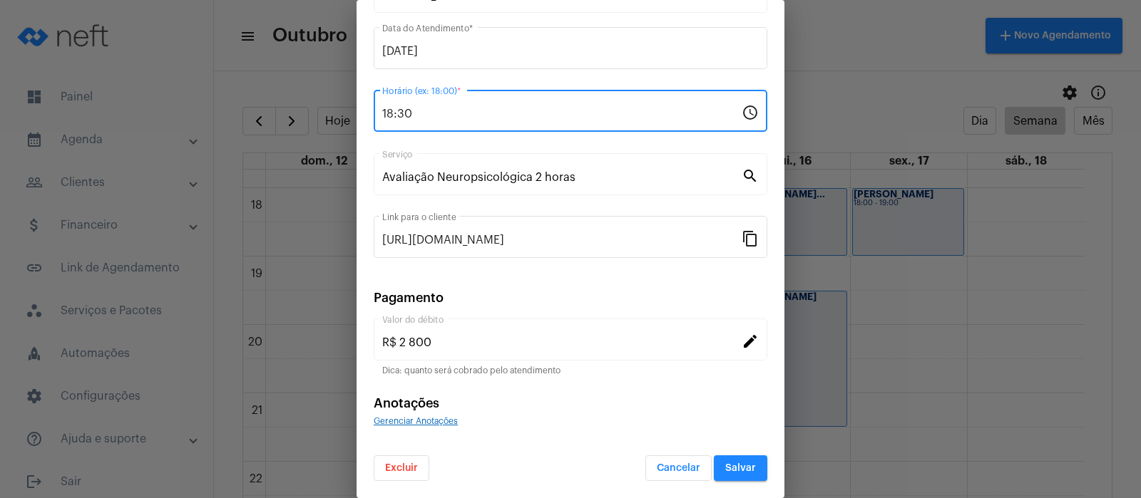
type input "18:30"
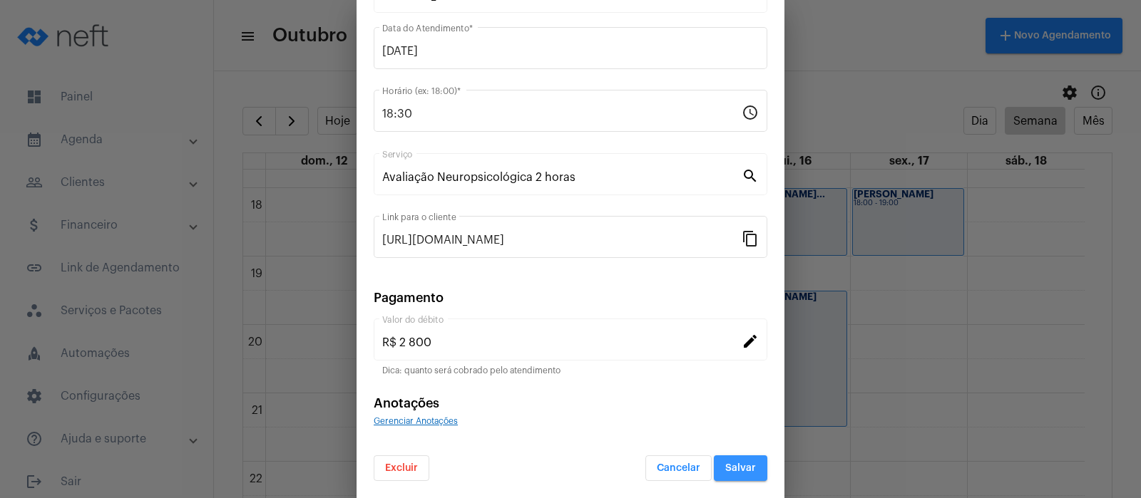
click at [732, 461] on button "Salvar" at bounding box center [740, 469] width 53 height 26
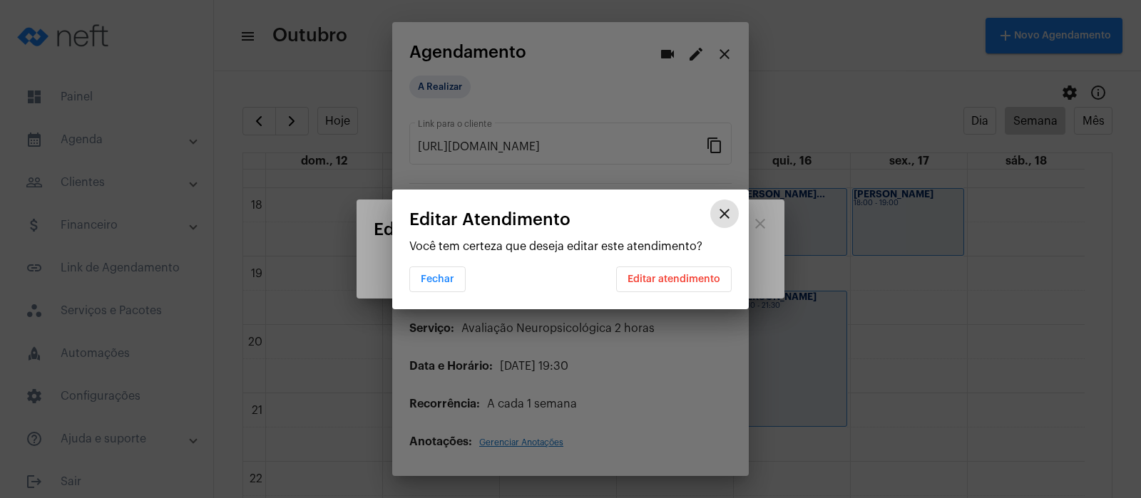
click at [697, 274] on span "Editar atendimento" at bounding box center [673, 279] width 93 height 10
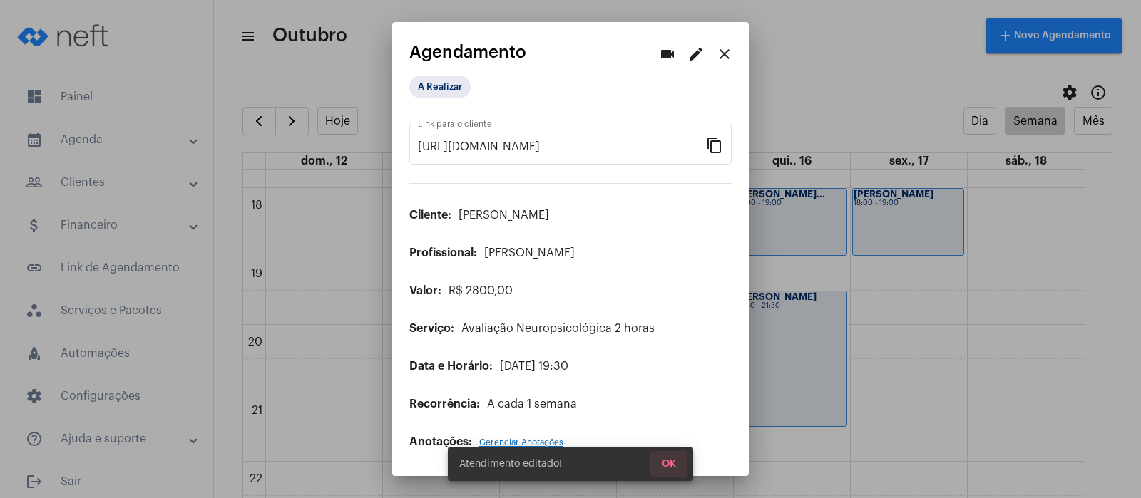
click at [666, 464] on span "OK" at bounding box center [669, 464] width 14 height 10
click at [659, 460] on button "OK" at bounding box center [668, 464] width 37 height 26
click at [726, 57] on mat-icon "close" at bounding box center [724, 54] width 17 height 17
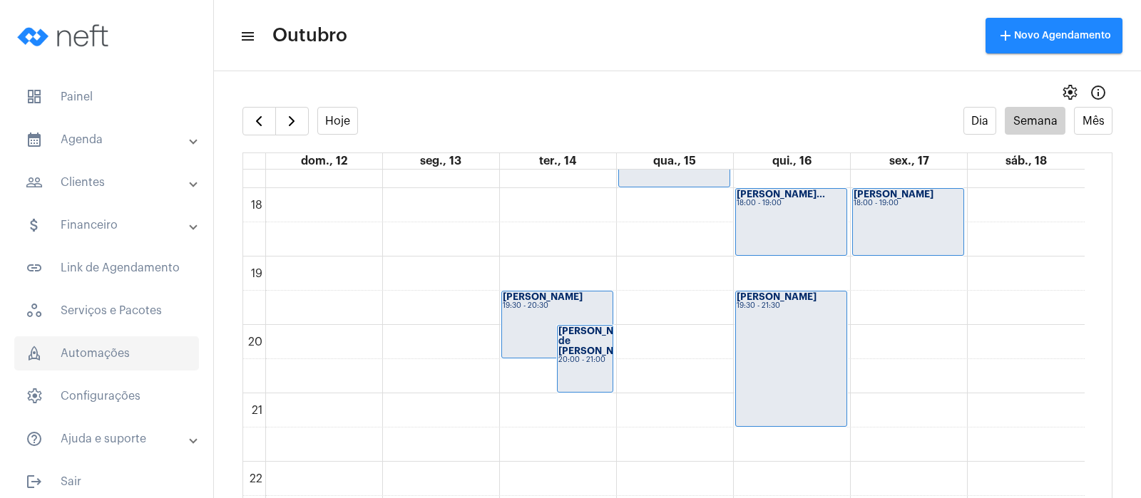
click at [125, 353] on span "rocket_outlined Automações" at bounding box center [106, 353] width 185 height 34
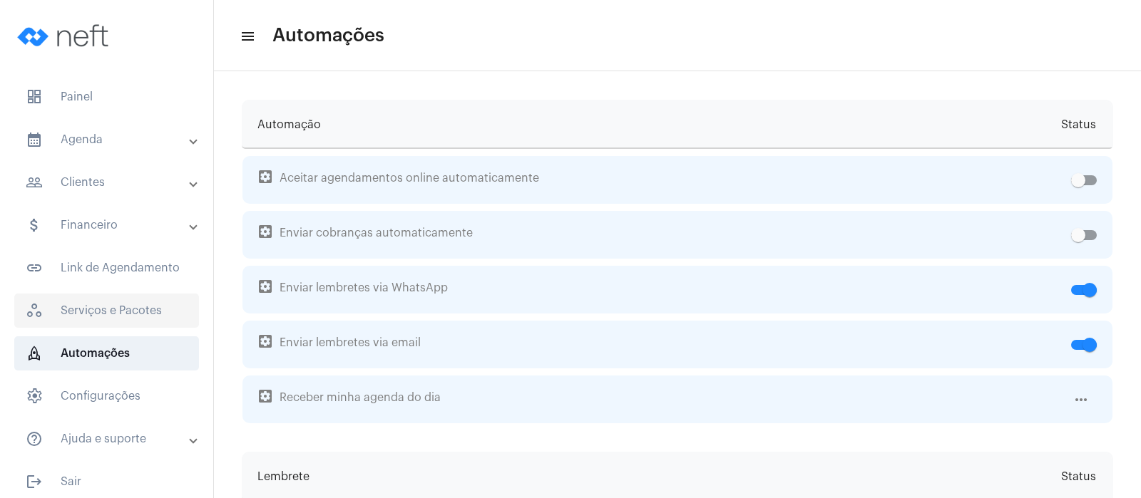
click at [130, 299] on span "workspaces_outlined Serviços e Pacotes" at bounding box center [106, 311] width 185 height 34
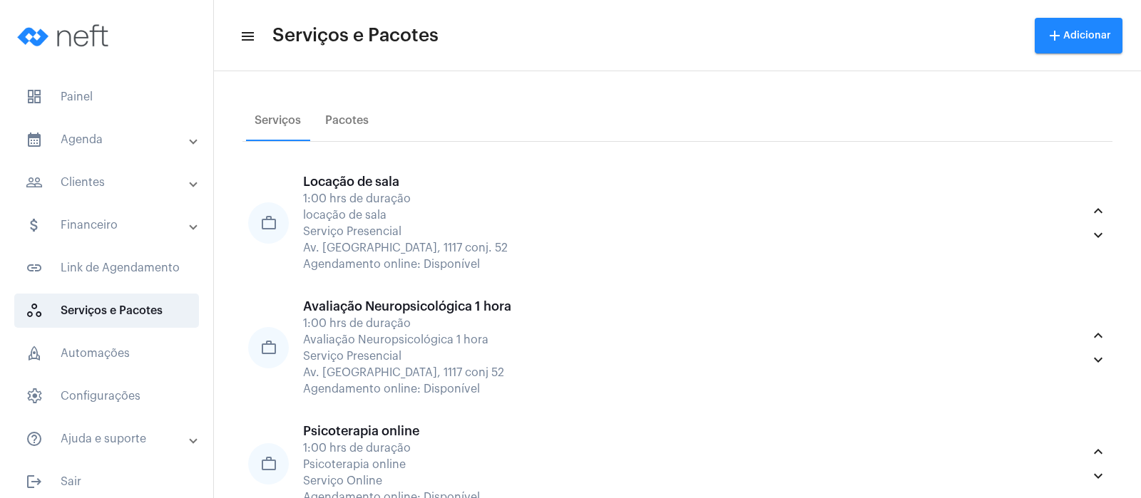
click at [106, 131] on mat-panel-title "calendar_month_outlined Agenda" at bounding box center [108, 139] width 165 height 17
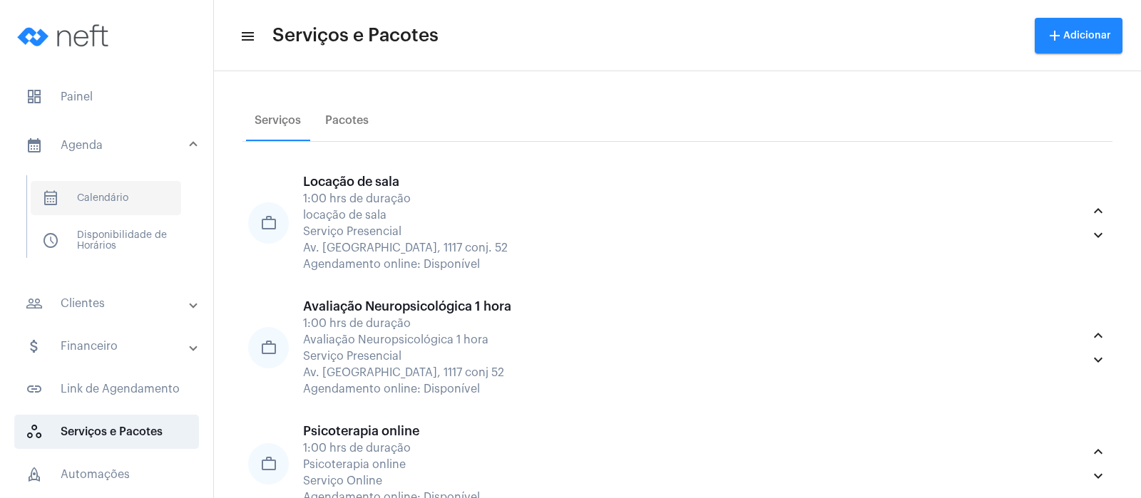
click at [131, 203] on span "calendar_month_outlined Calendário" at bounding box center [106, 198] width 150 height 34
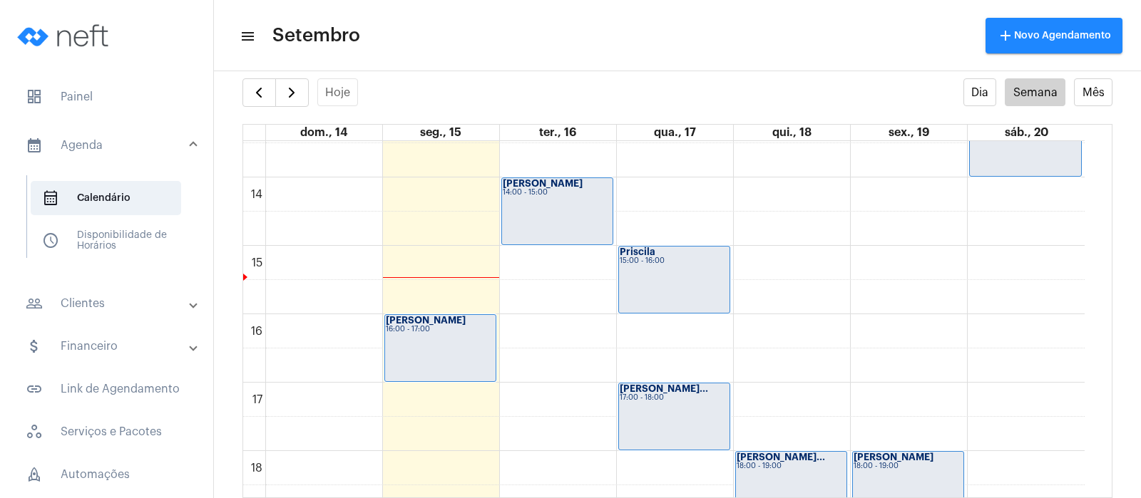
scroll to position [946, 0]
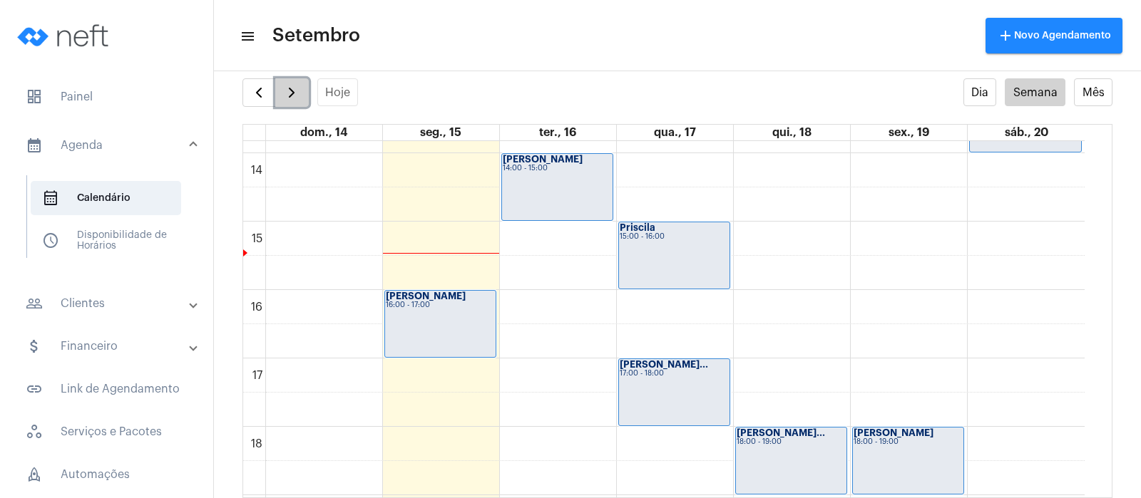
click at [307, 99] on button "button" at bounding box center [292, 92] width 34 height 29
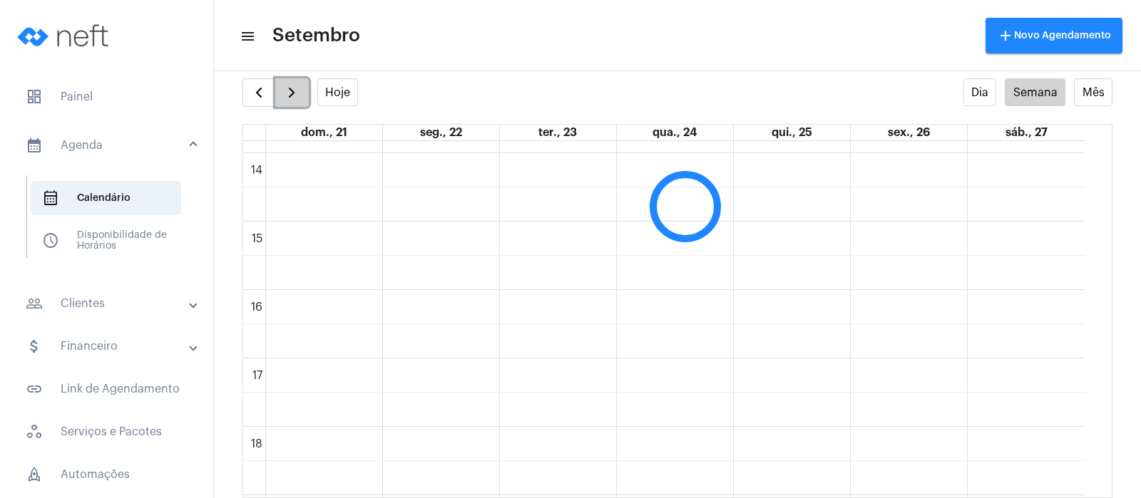
scroll to position [411, 0]
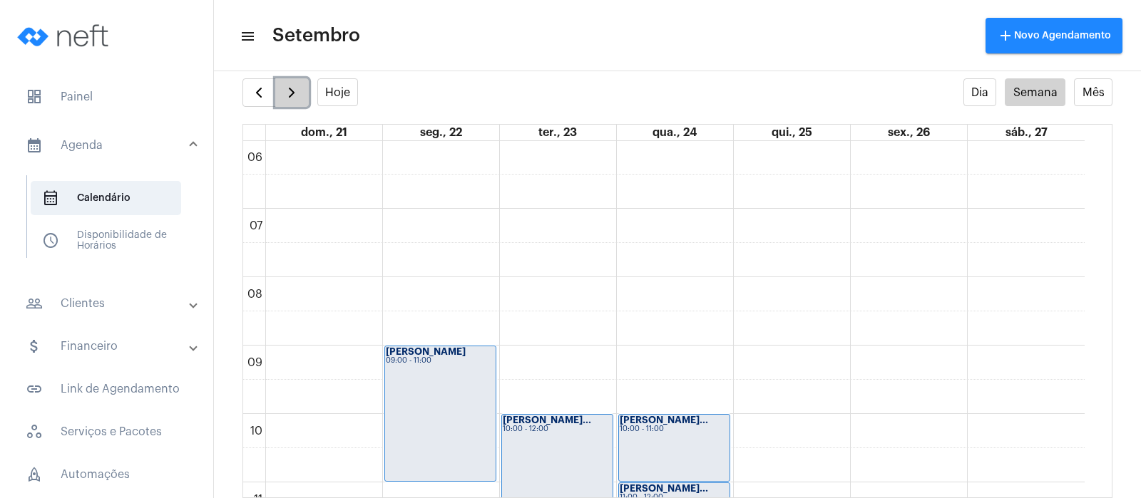
click at [304, 99] on button "button" at bounding box center [292, 92] width 34 height 29
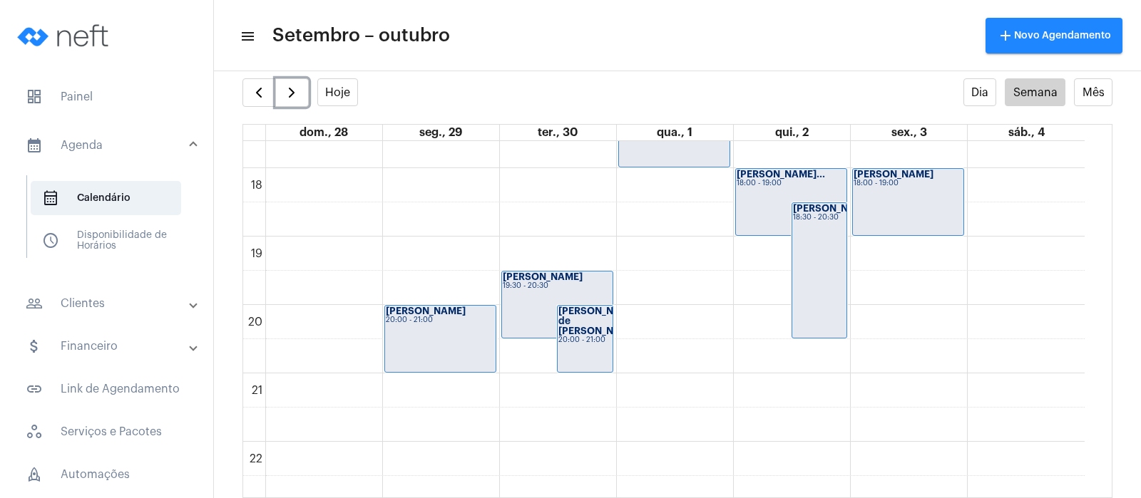
scroll to position [1213, 0]
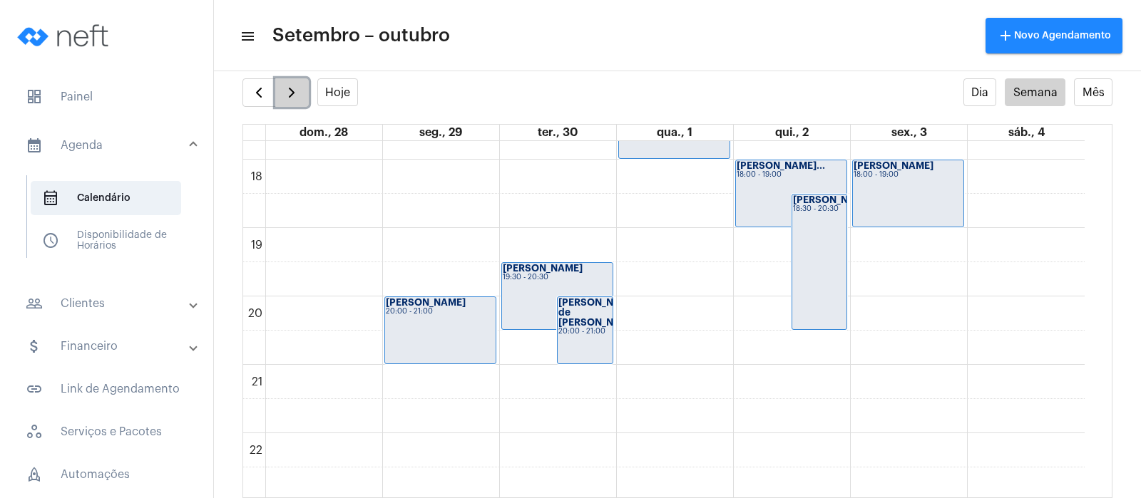
click at [296, 93] on span "button" at bounding box center [291, 92] width 17 height 17
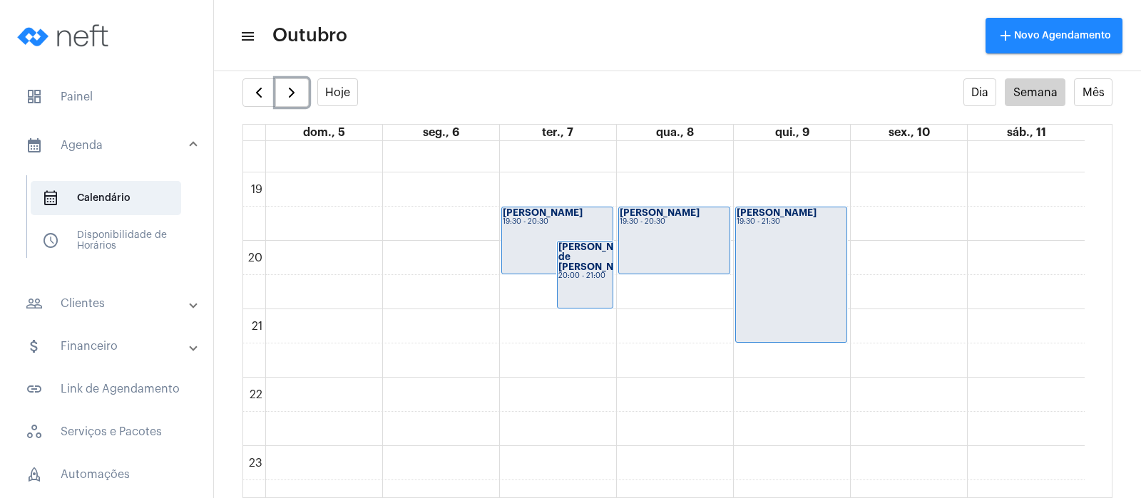
scroll to position [1286, 0]
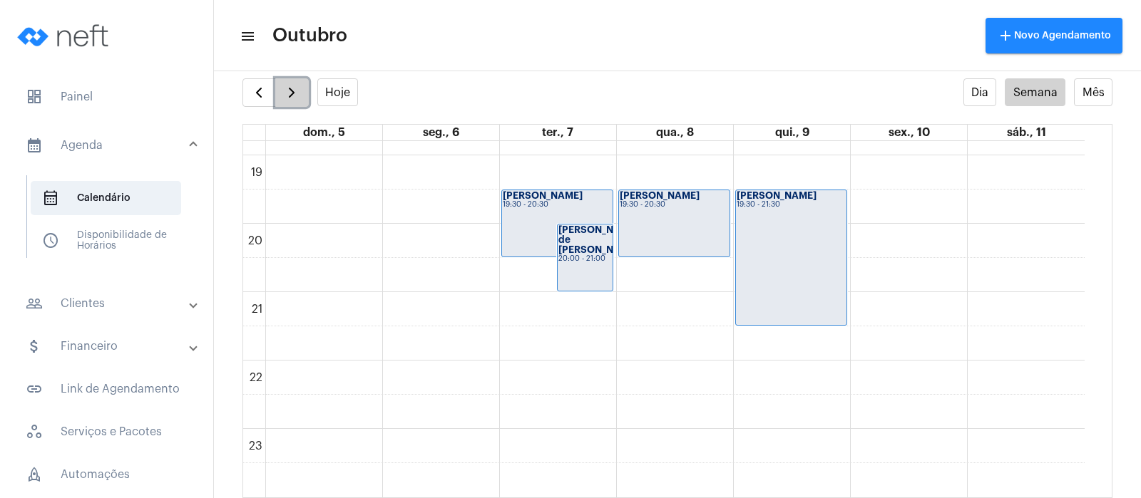
click at [289, 89] on span "button" at bounding box center [291, 92] width 17 height 17
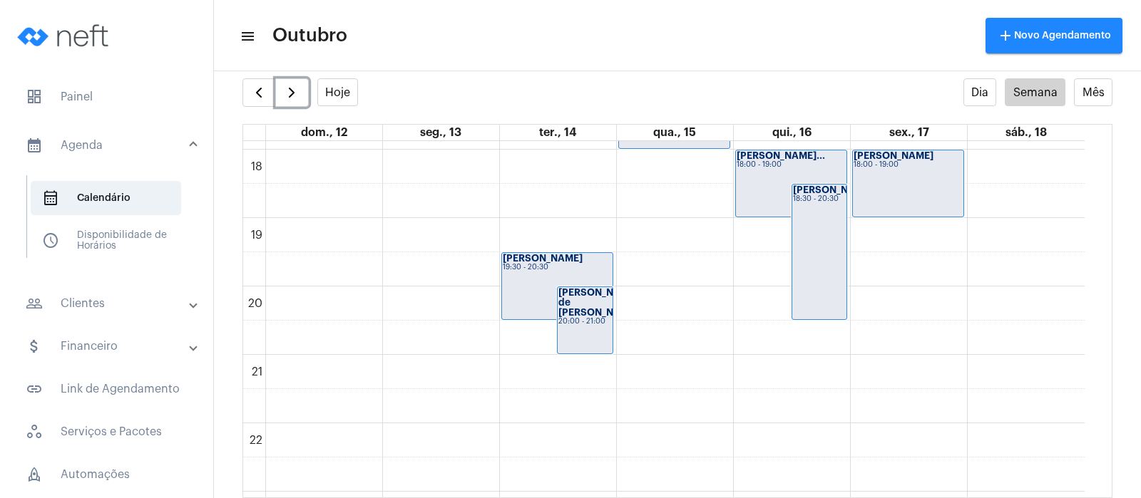
scroll to position [1197, 0]
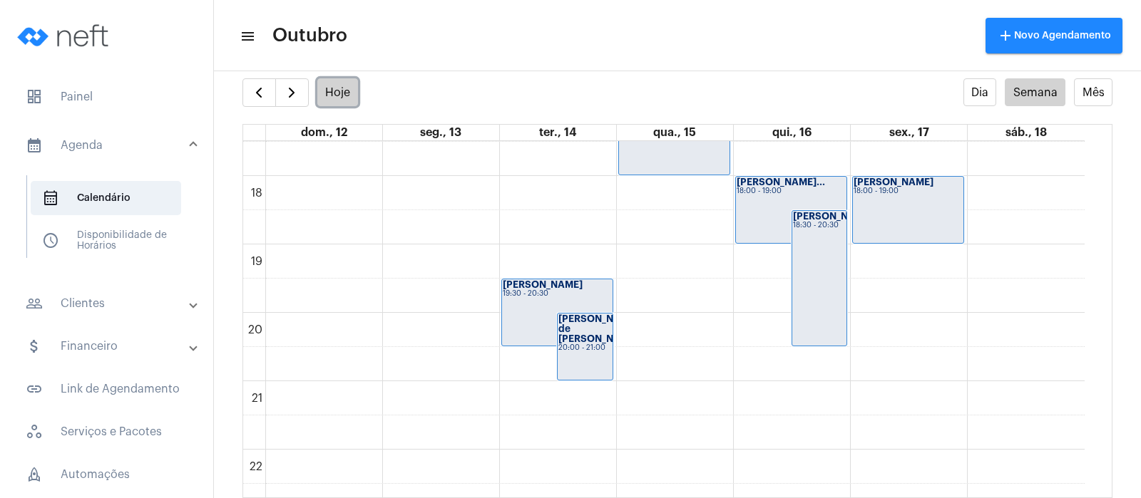
click at [340, 87] on button "Hoje" at bounding box center [337, 92] width 41 height 28
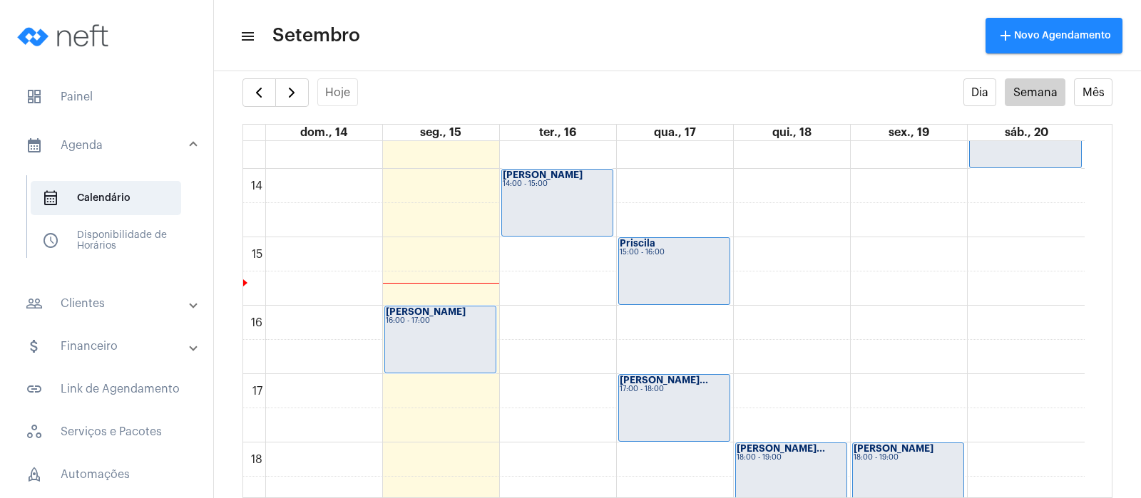
scroll to position [946, 0]
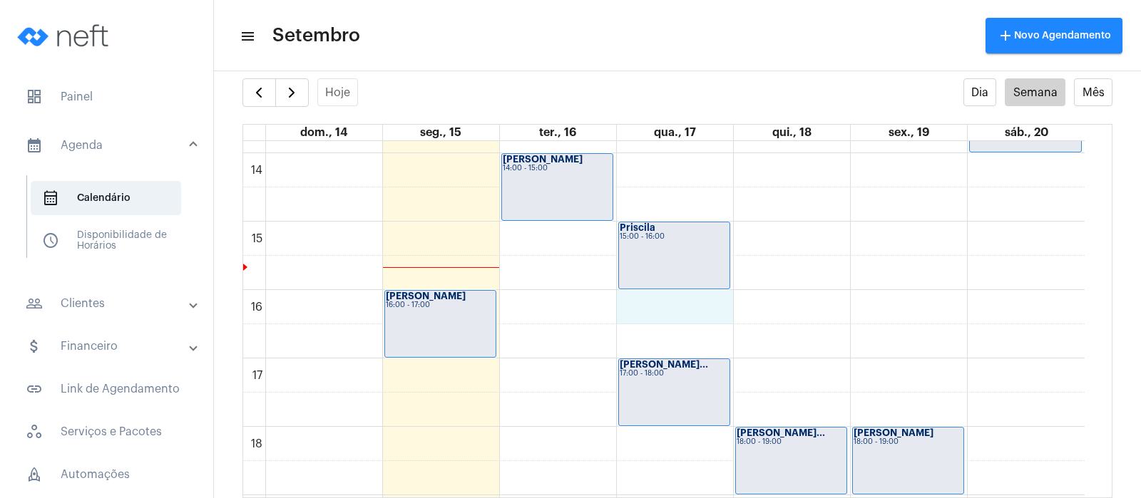
click at [666, 307] on div "00 01 02 03 04 05 06 07 08 09 10 11 12 13 14 15 16 17 18 19 20 21 22 23 [PERSON…" at bounding box center [663, 16] width 841 height 1643
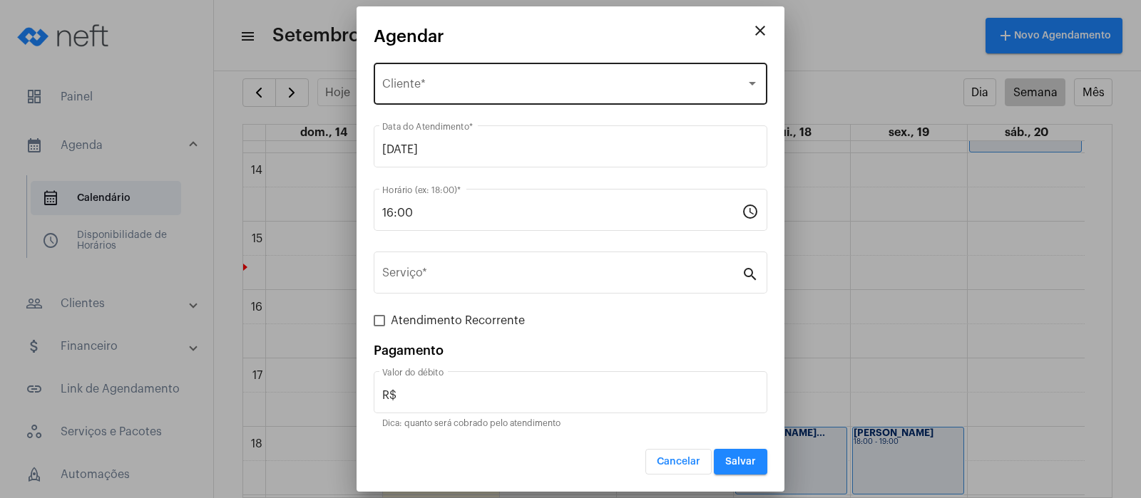
click at [428, 75] on div "Selecione o Cliente Cliente *" at bounding box center [570, 82] width 376 height 45
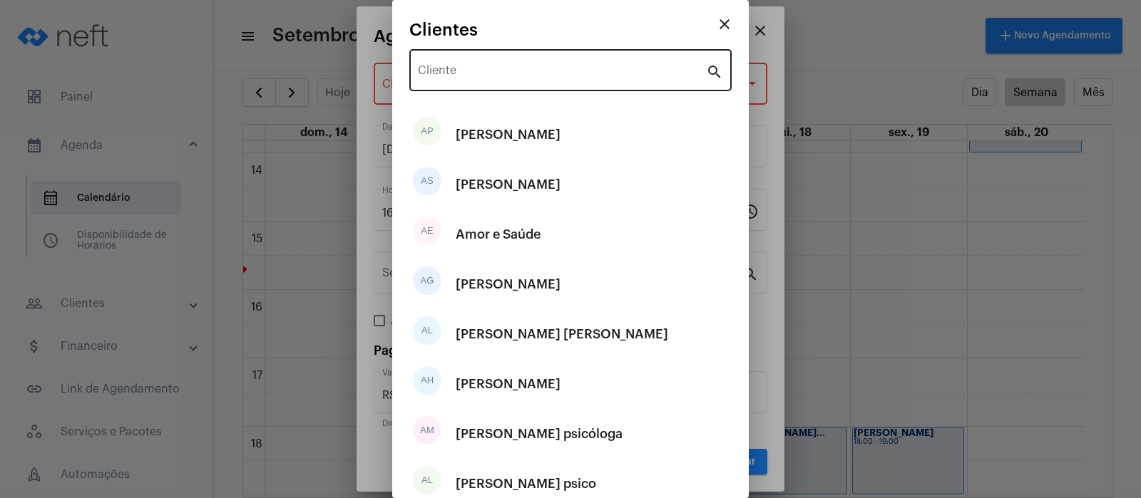
click at [515, 66] on div "Cliente" at bounding box center [562, 68] width 288 height 45
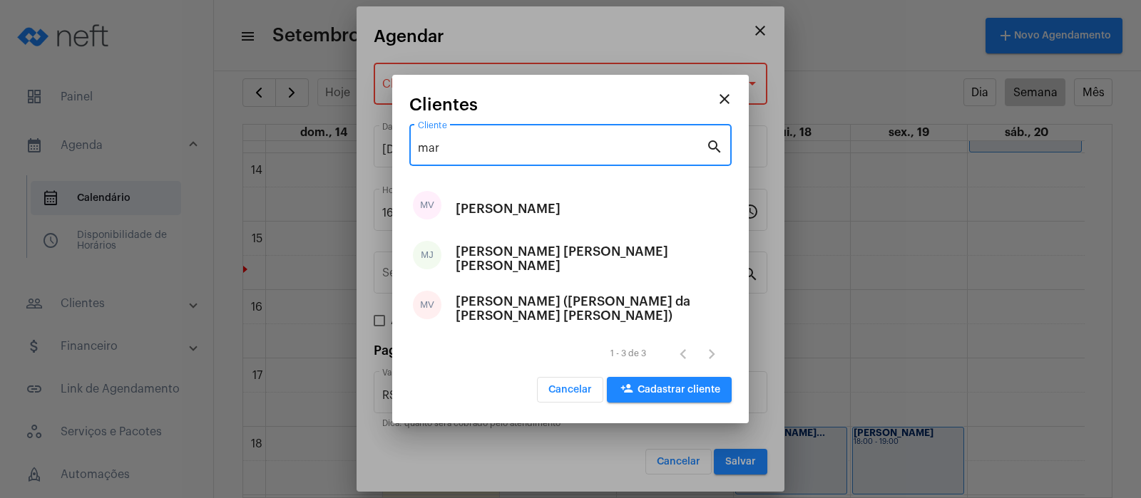
type input "mar"
click at [624, 378] on button "person_add Cadastrar cliente" at bounding box center [669, 390] width 125 height 26
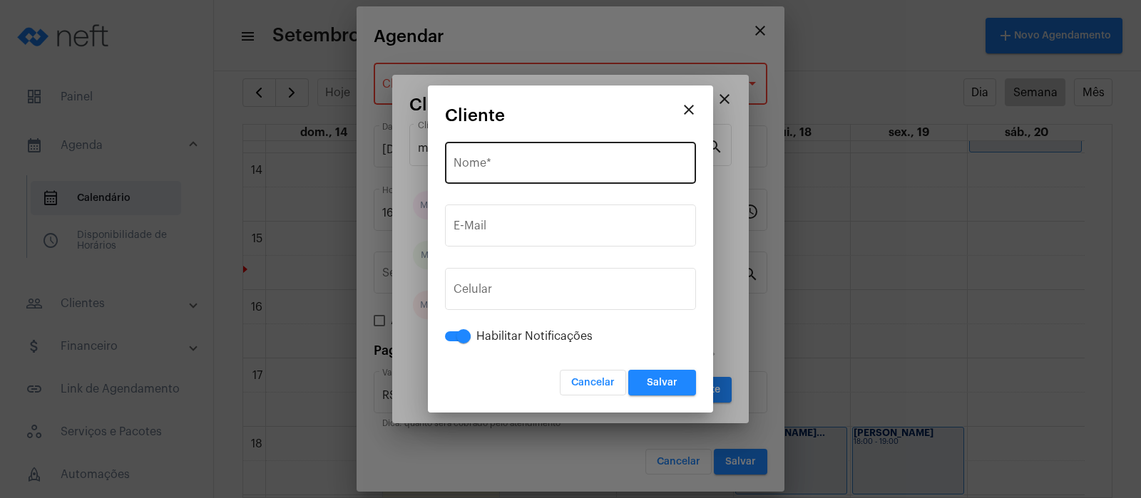
click at [515, 176] on div "Nome *" at bounding box center [570, 161] width 234 height 45
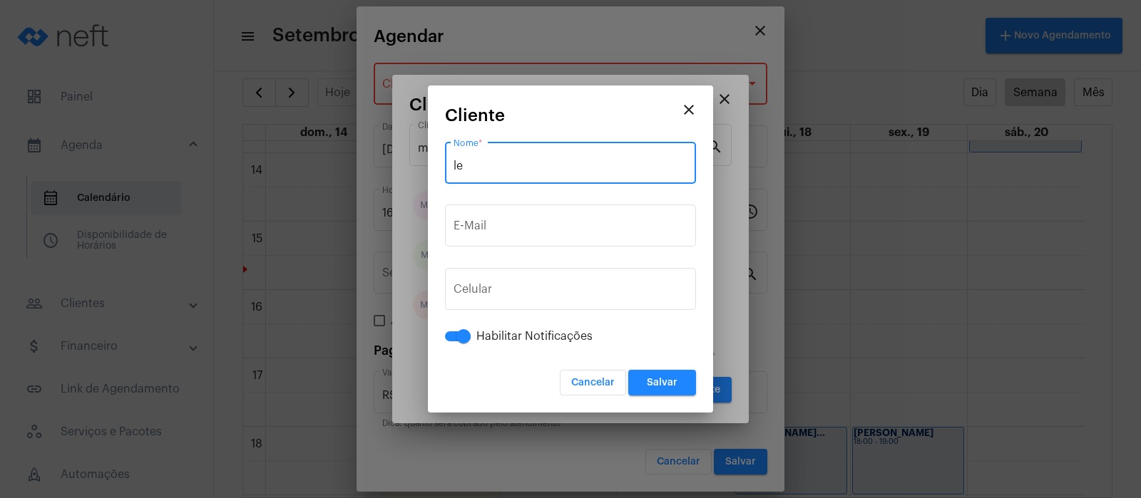
type input "l"
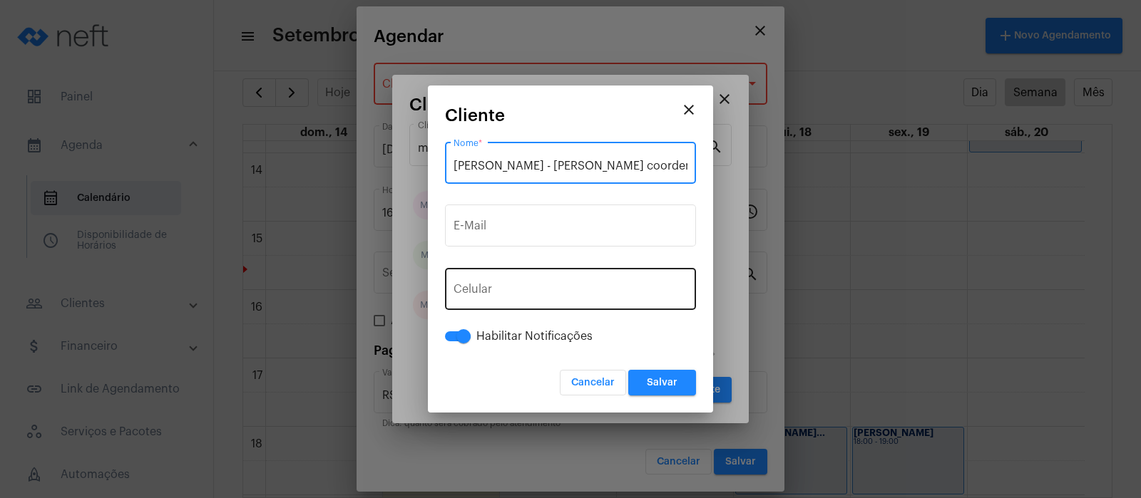
type input "[PERSON_NAME] - [PERSON_NAME] coordenadora"
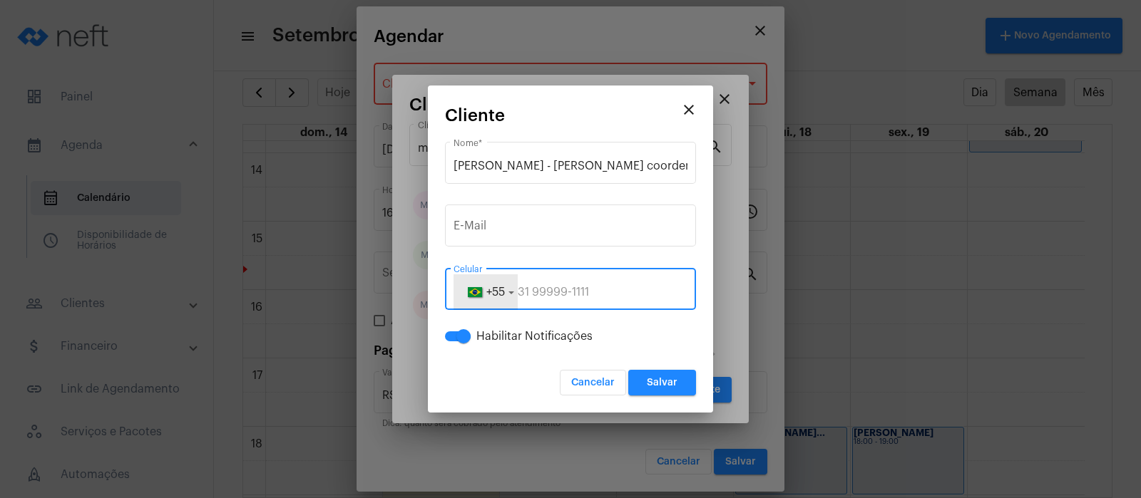
click at [501, 287] on span "+55" at bounding box center [495, 292] width 19 height 11
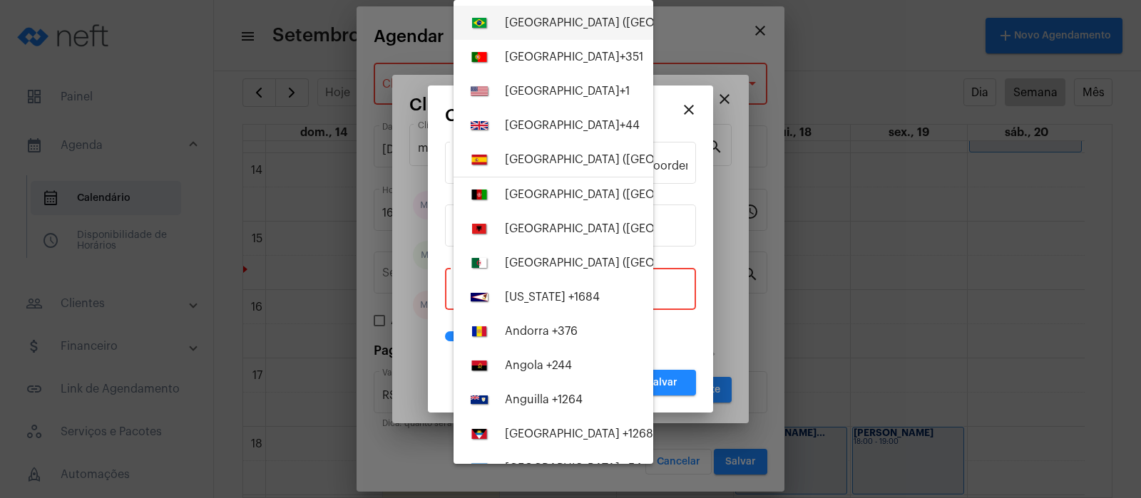
click at [535, 16] on div "[GEOGRAPHIC_DATA] ([GEOGRAPHIC_DATA]) +55" at bounding box center [634, 22] width 258 height 13
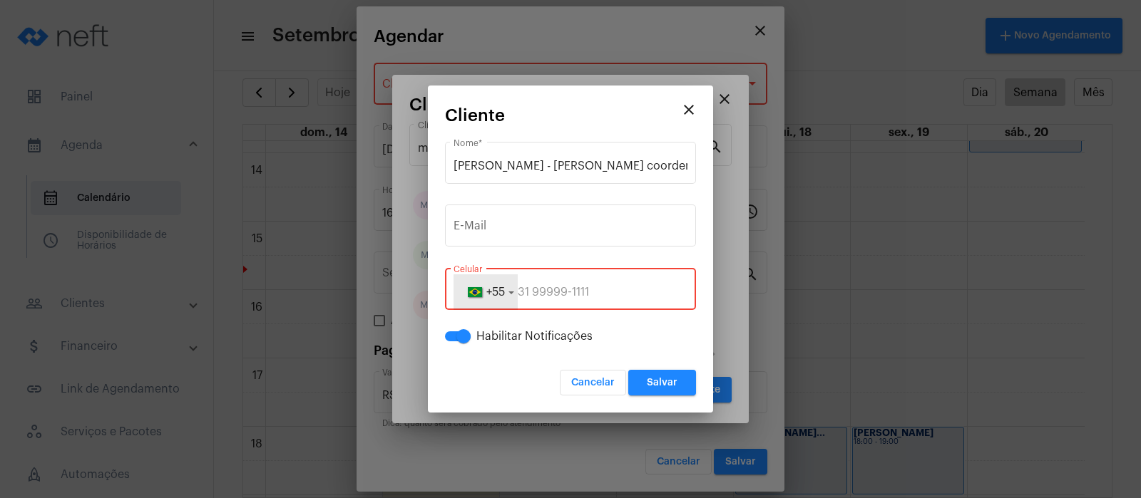
click at [517, 290] on button "+55" at bounding box center [485, 292] width 64 height 36
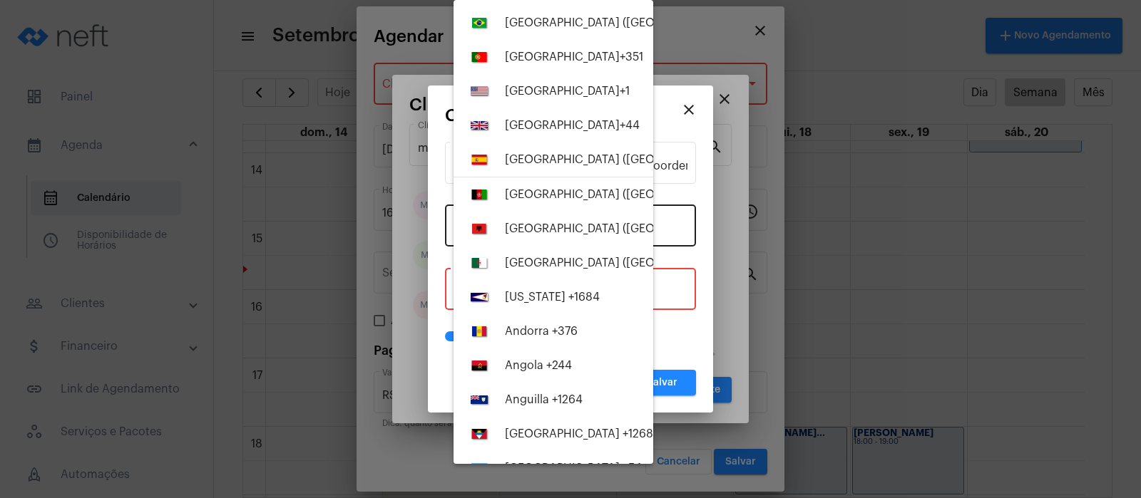
click at [526, 291] on div "[US_STATE] +1684" at bounding box center [552, 297] width 95 height 13
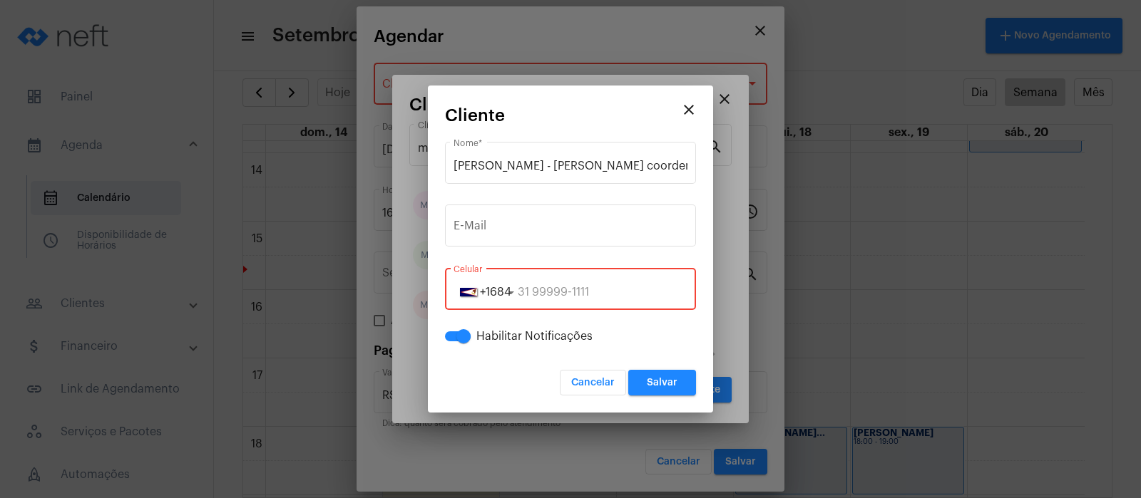
click at [500, 283] on button "+1684" at bounding box center [485, 292] width 64 height 36
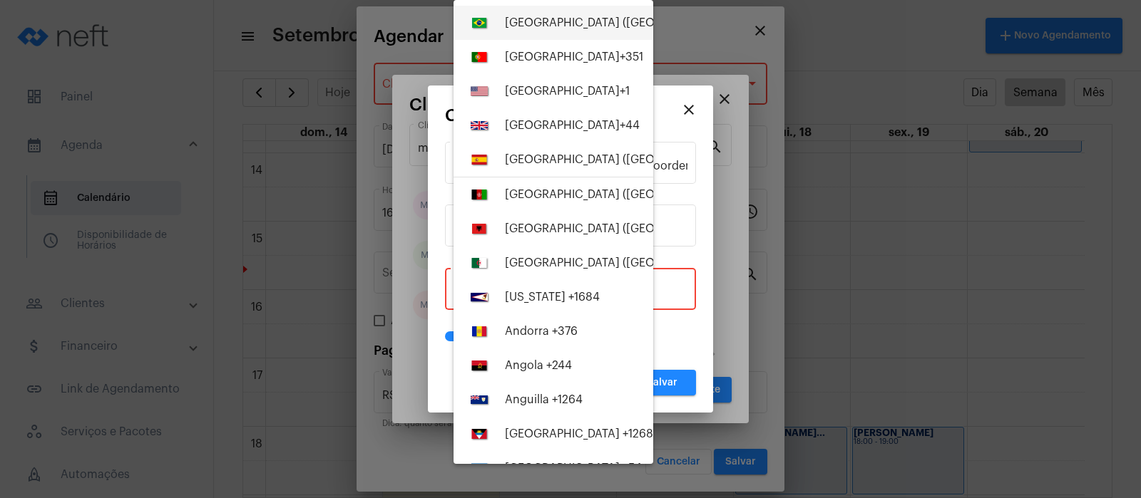
click at [543, 11] on button "[GEOGRAPHIC_DATA] ([GEOGRAPHIC_DATA]) +55" at bounding box center [553, 23] width 200 height 34
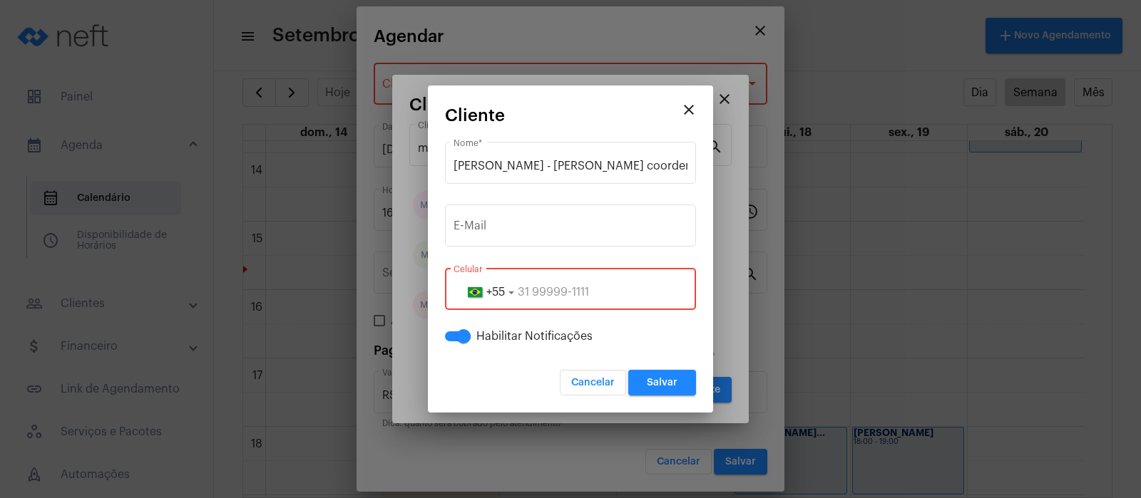
click at [533, 295] on input "tel" at bounding box center [570, 292] width 234 height 13
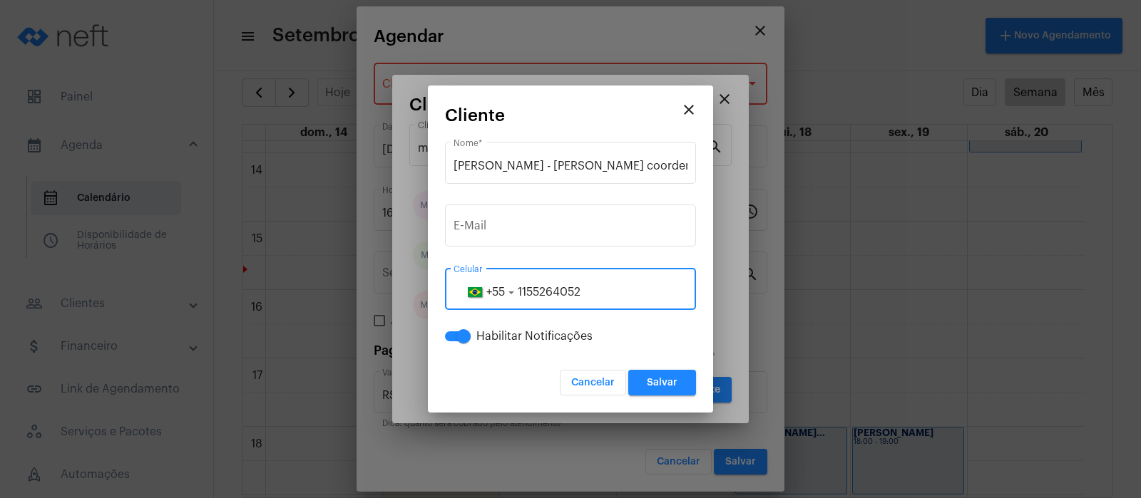
type input "1155264052"
click at [664, 379] on span "Salvar" at bounding box center [662, 383] width 31 height 10
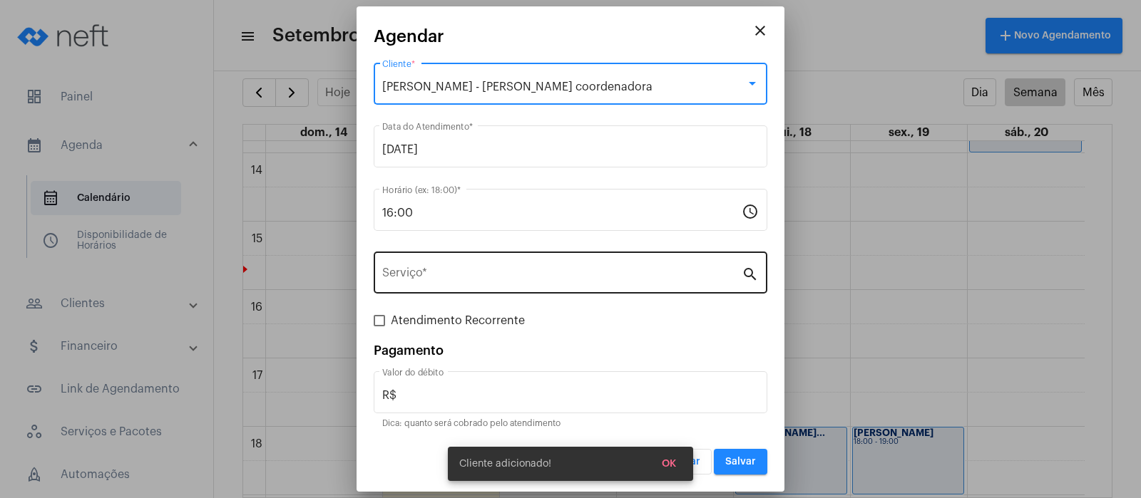
click at [632, 270] on input "Serviço *" at bounding box center [561, 275] width 359 height 13
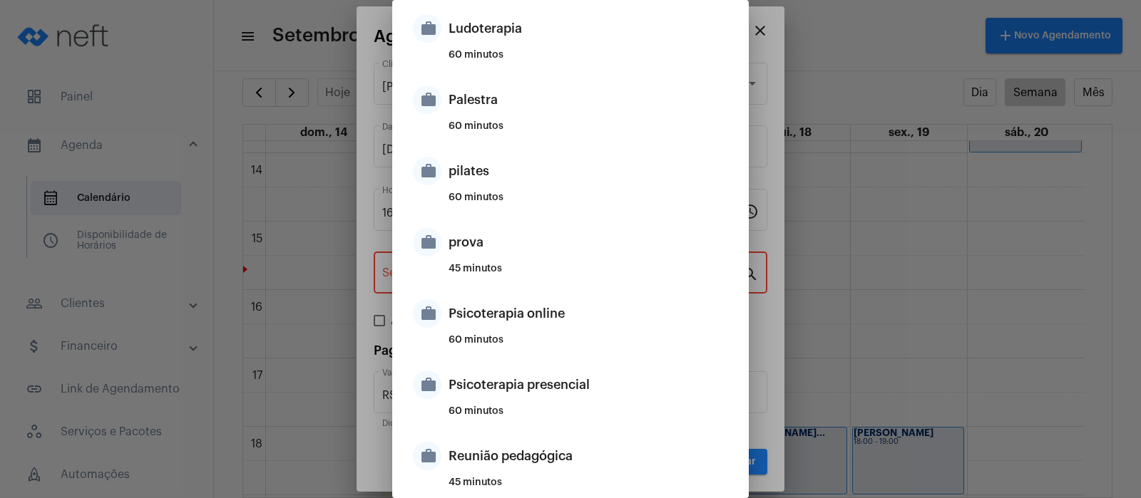
scroll to position [802, 0]
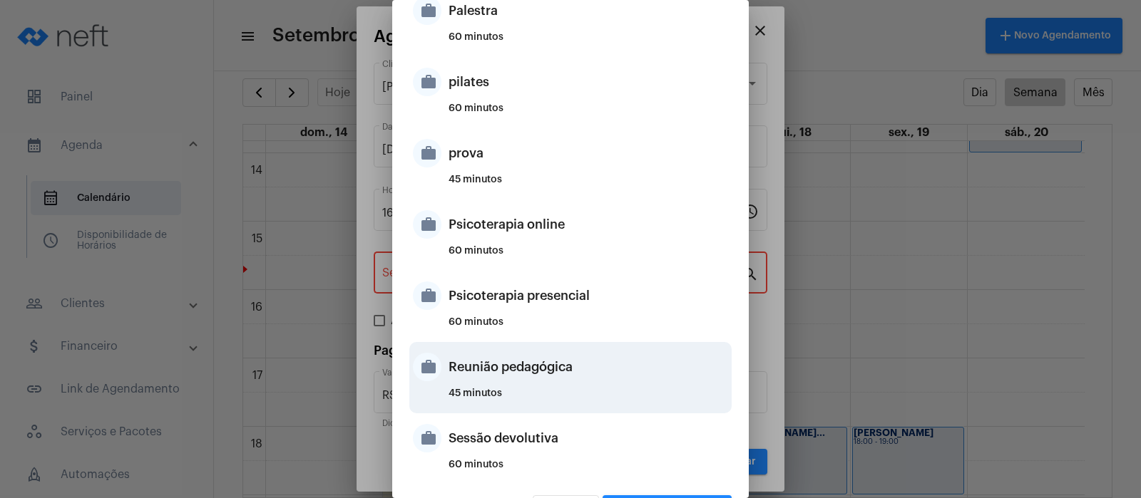
click at [494, 386] on div "Reunião pedagógica" at bounding box center [587, 367] width 279 height 43
type input "Reunião pedagógica"
type input "R$ 0"
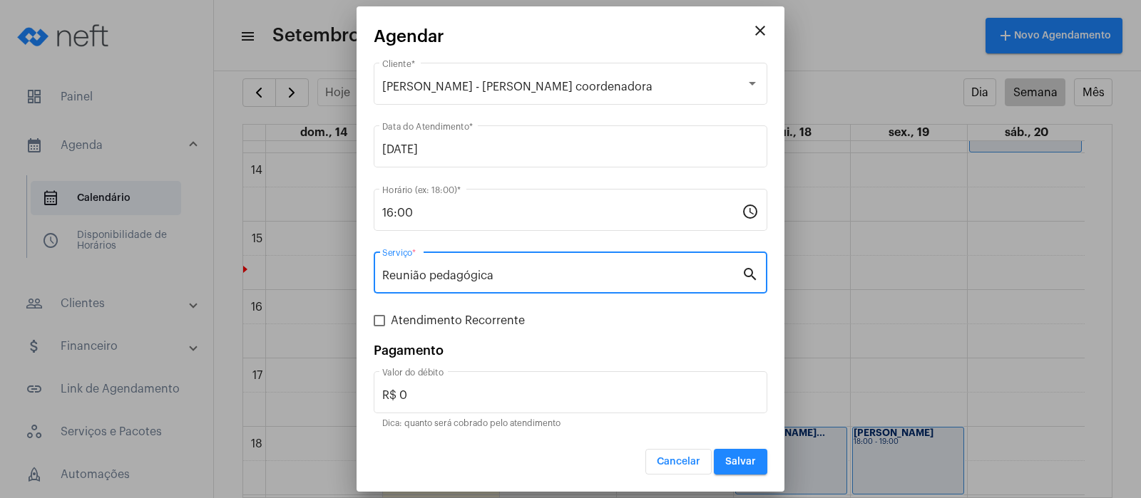
click at [750, 458] on span "Salvar" at bounding box center [740, 462] width 31 height 10
